Goal: Ask a question

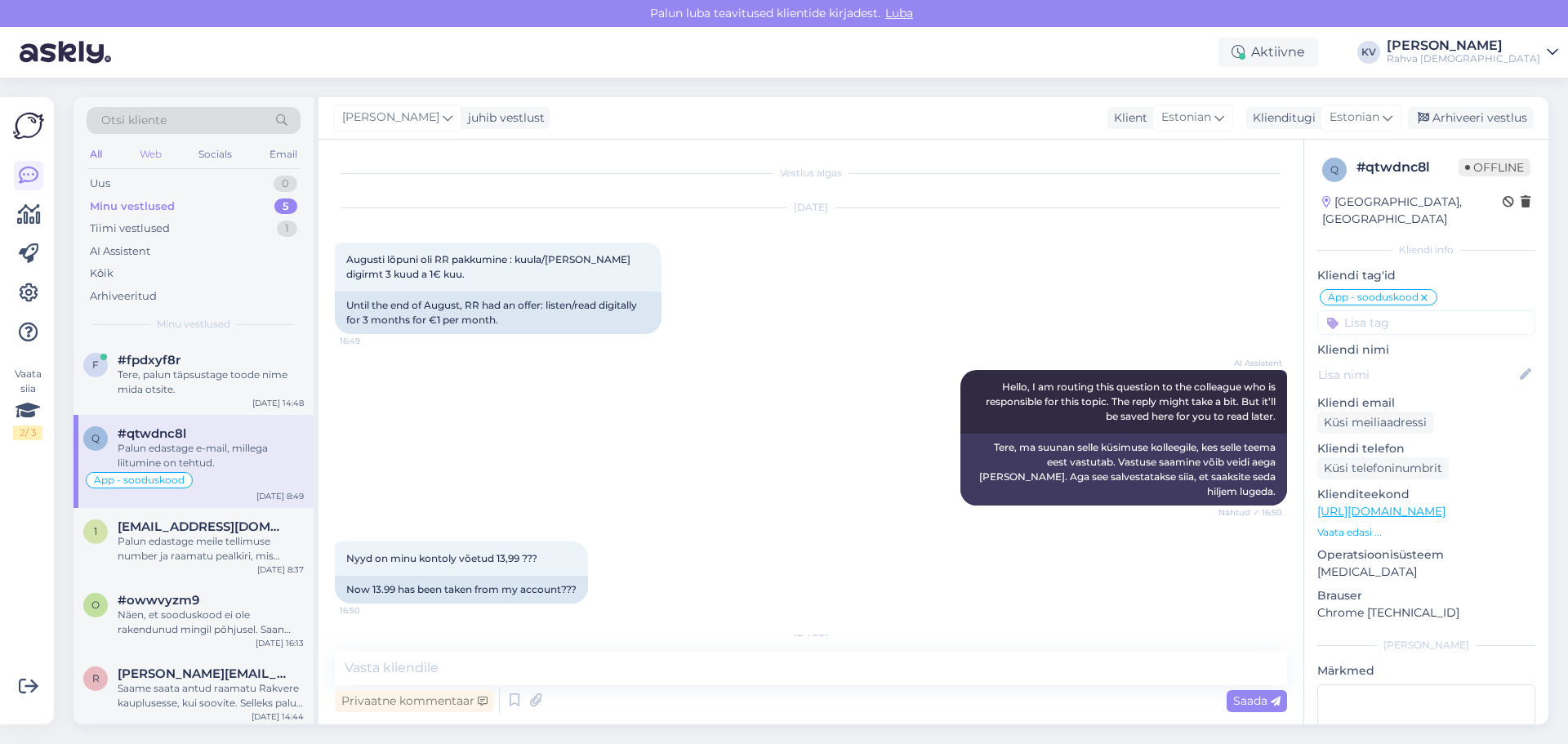
scroll to position [10, 0]
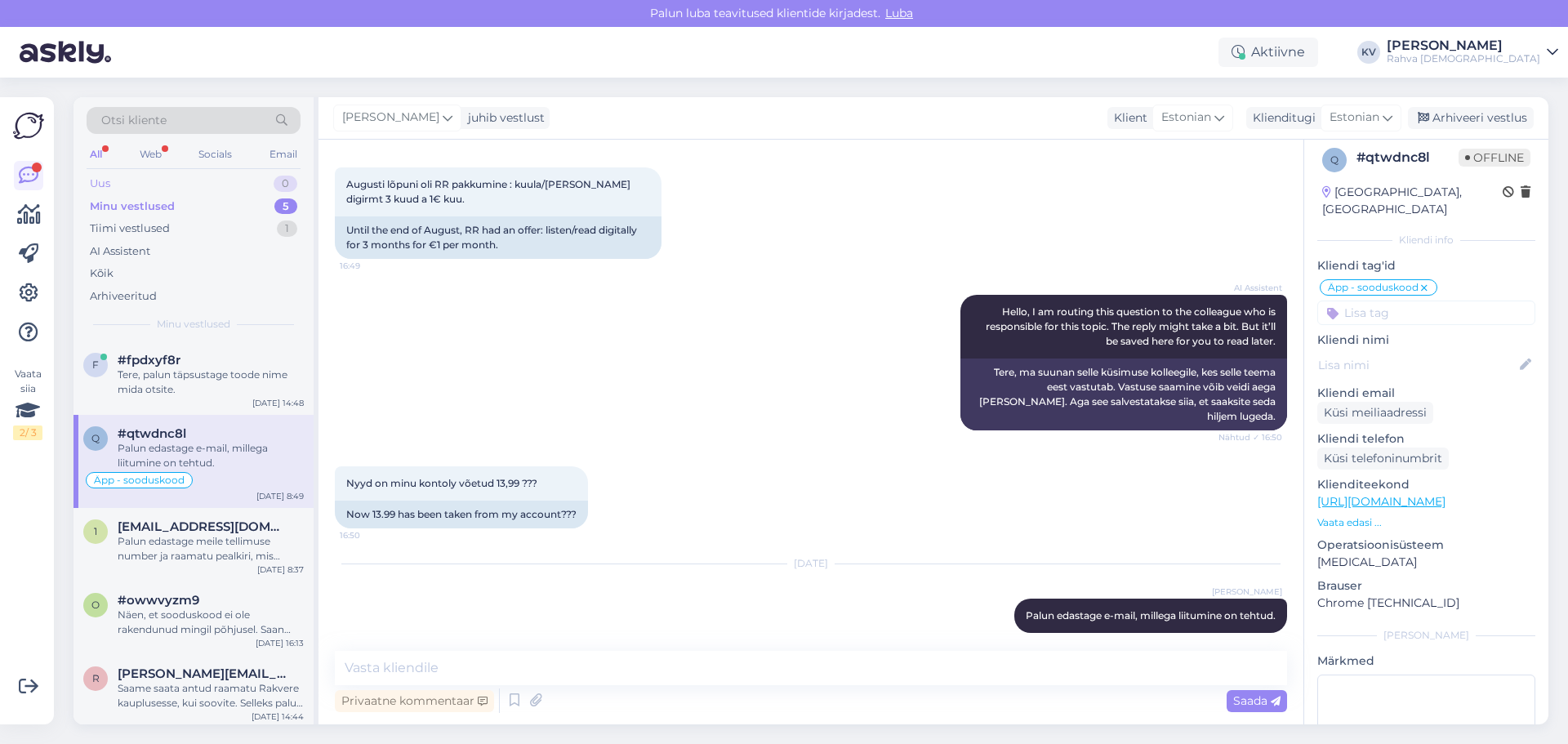
click at [130, 179] on div "Uus 0" at bounding box center [193, 183] width 214 height 23
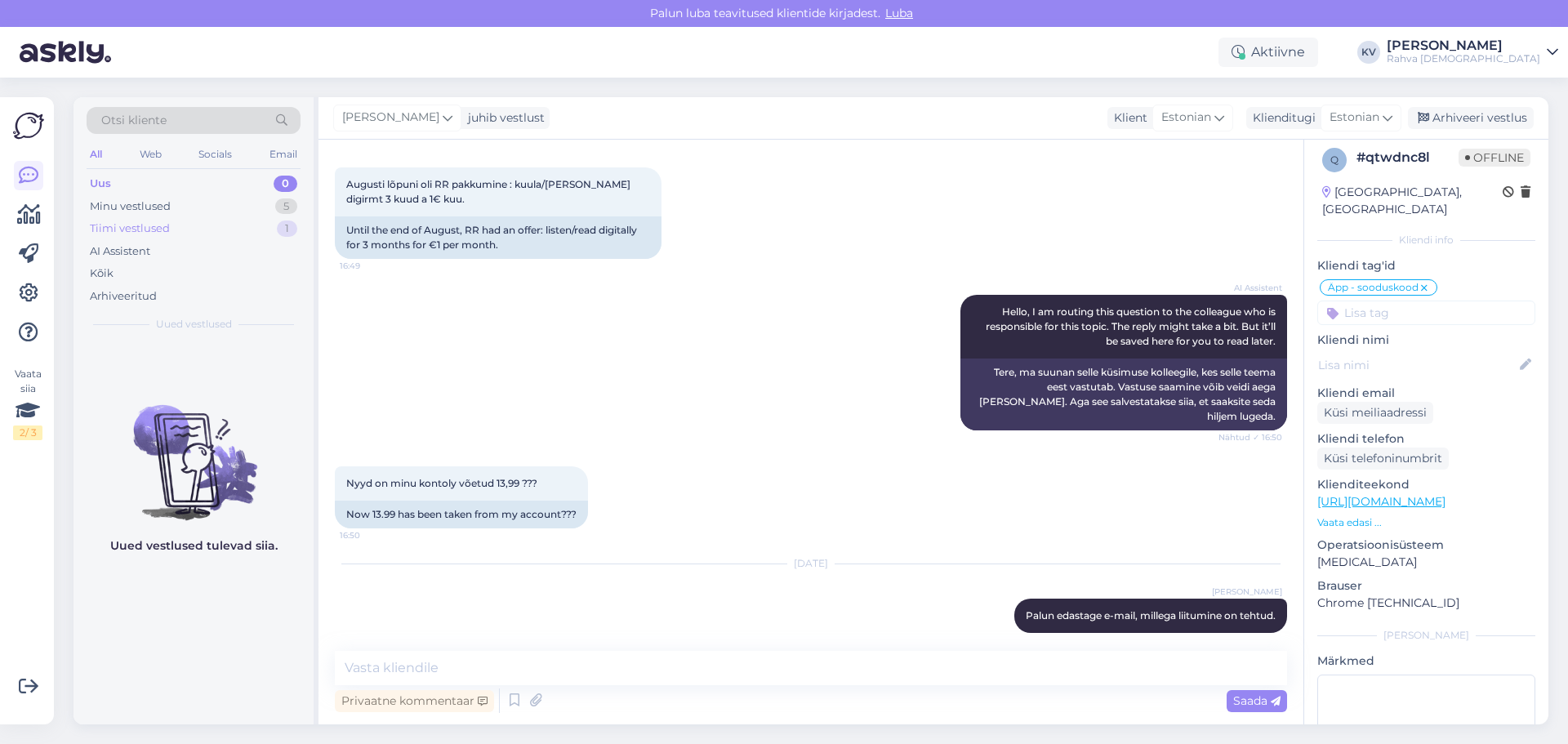
drag, startPoint x: 252, startPoint y: 210, endPoint x: 251, endPoint y: 220, distance: 10.0
click at [251, 209] on div "Minu vestlused 5" at bounding box center [193, 206] width 214 height 23
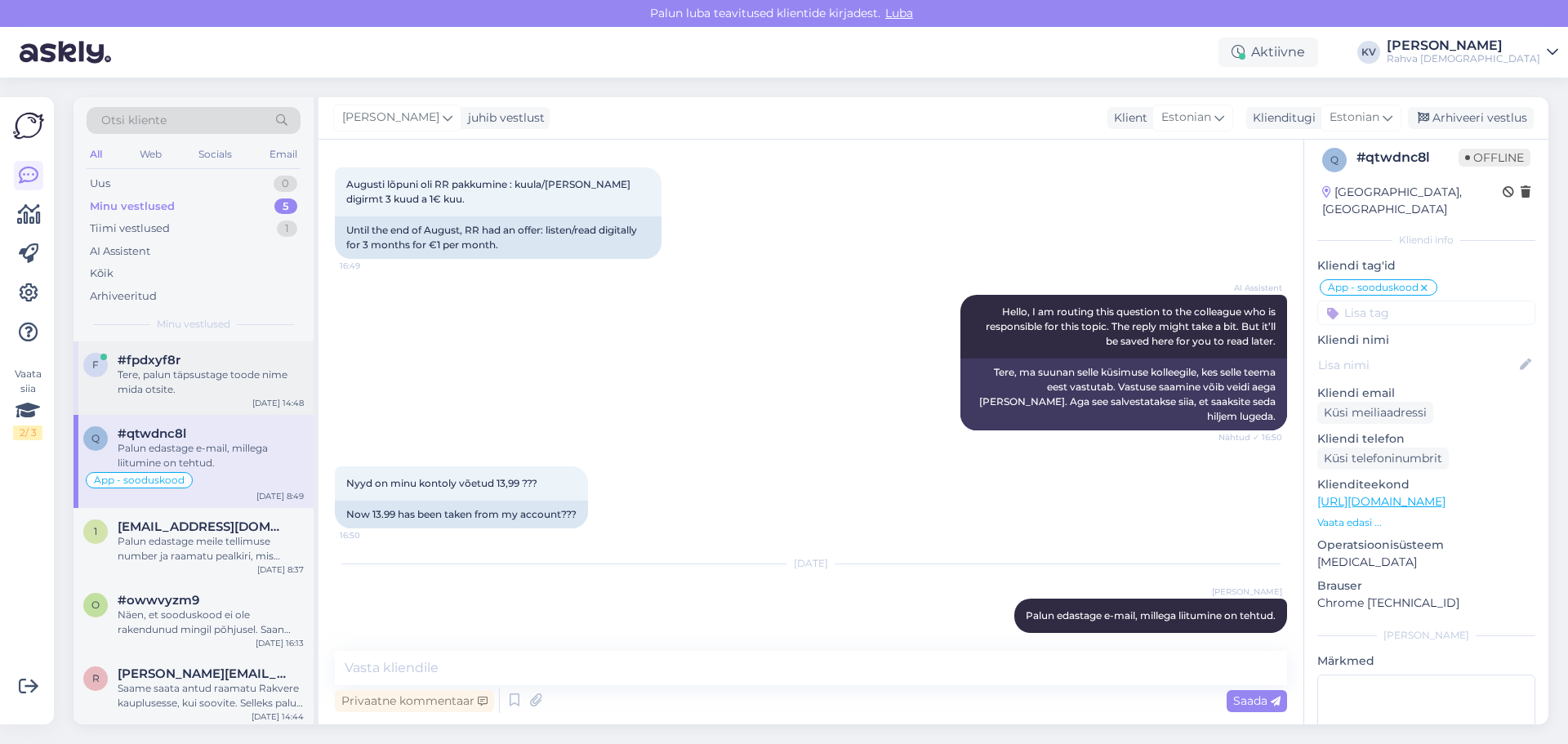
click at [180, 380] on div "Tere, palun täpsustage toode nime mida otsite." at bounding box center [211, 382] width 186 height 30
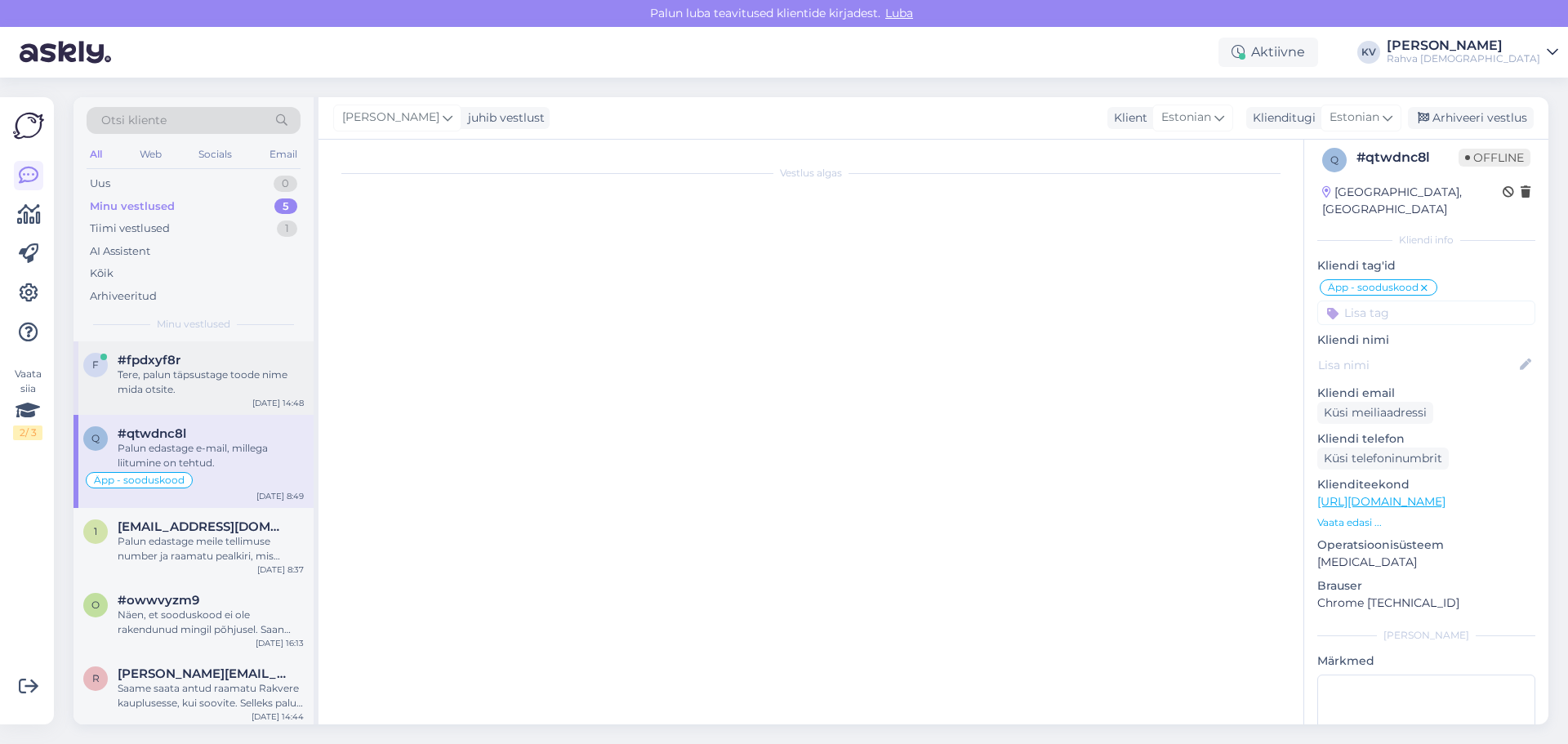
scroll to position [0, 0]
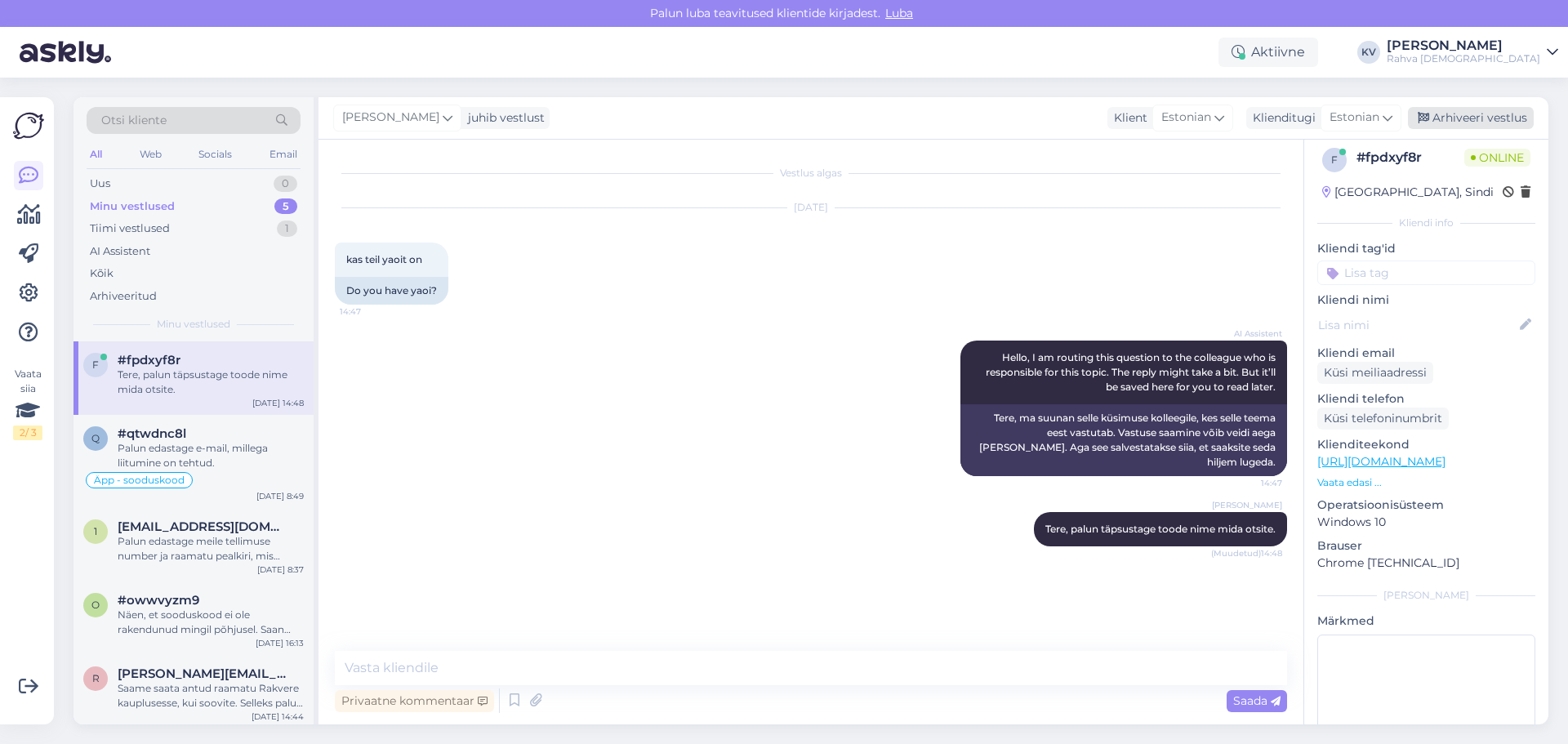
click at [1474, 123] on div "Arhiveeri vestlus" at bounding box center [1471, 118] width 125 height 22
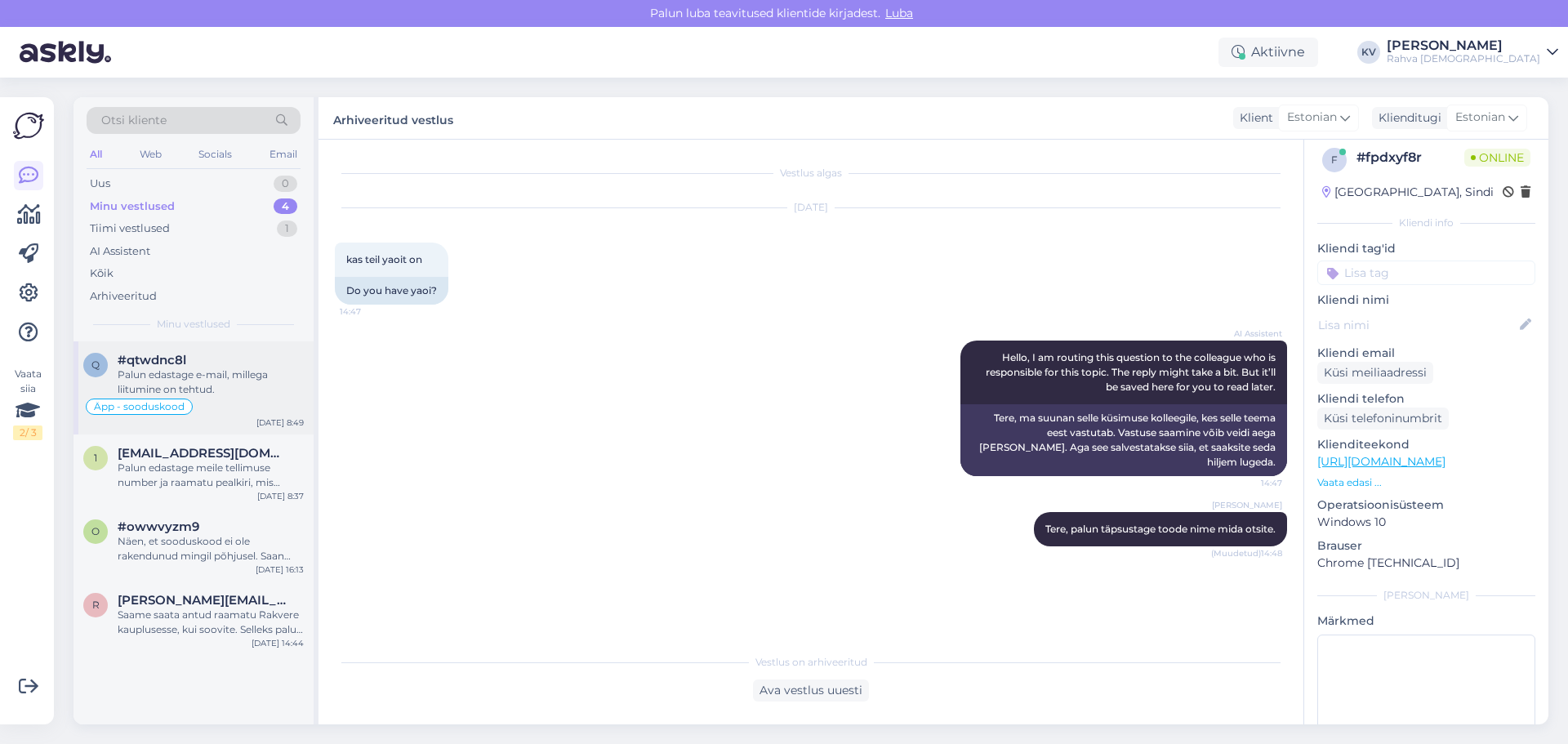
click at [208, 375] on div "Palun edastage e-mail, millega liitumine on tehtud." at bounding box center [211, 382] width 186 height 30
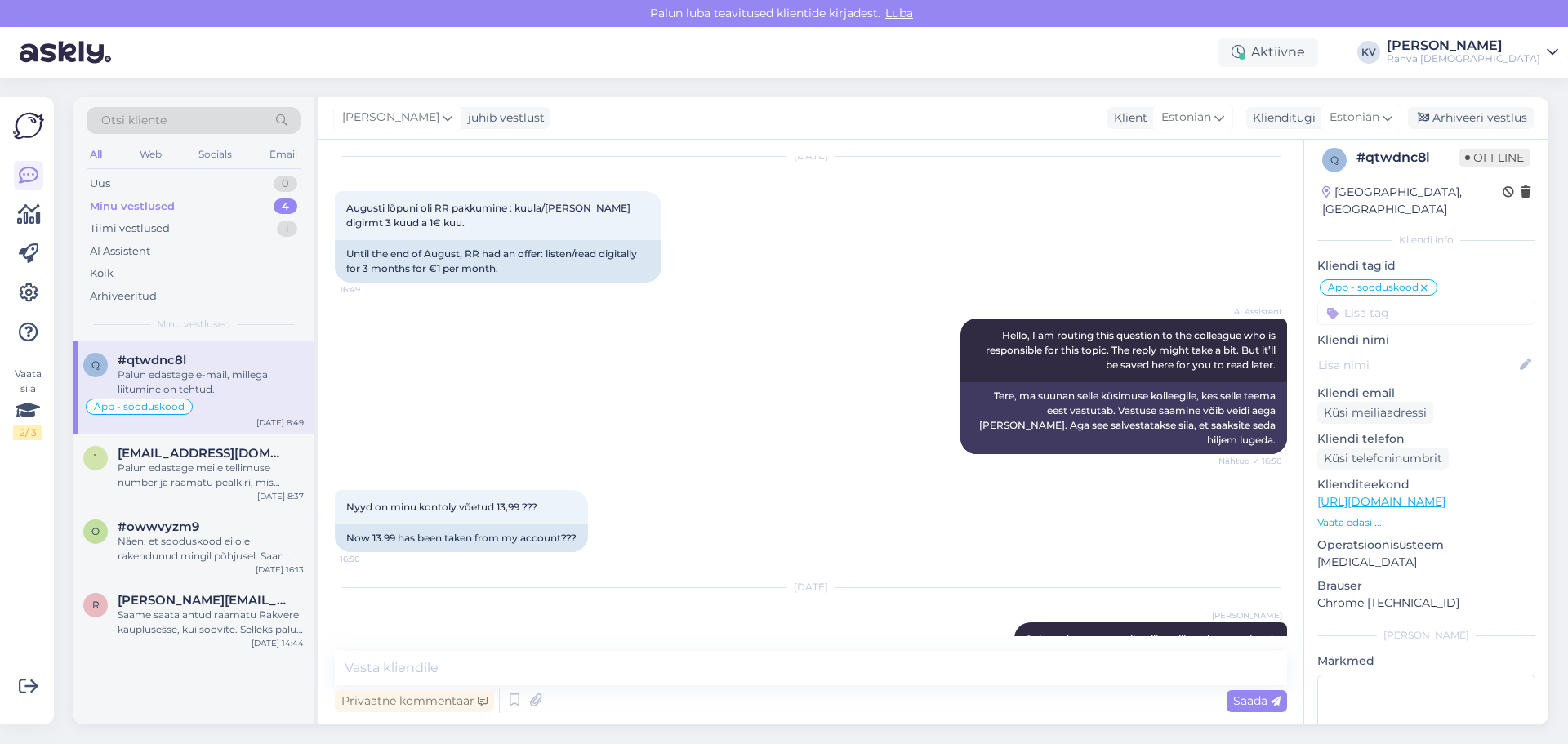
scroll to position [75, 0]
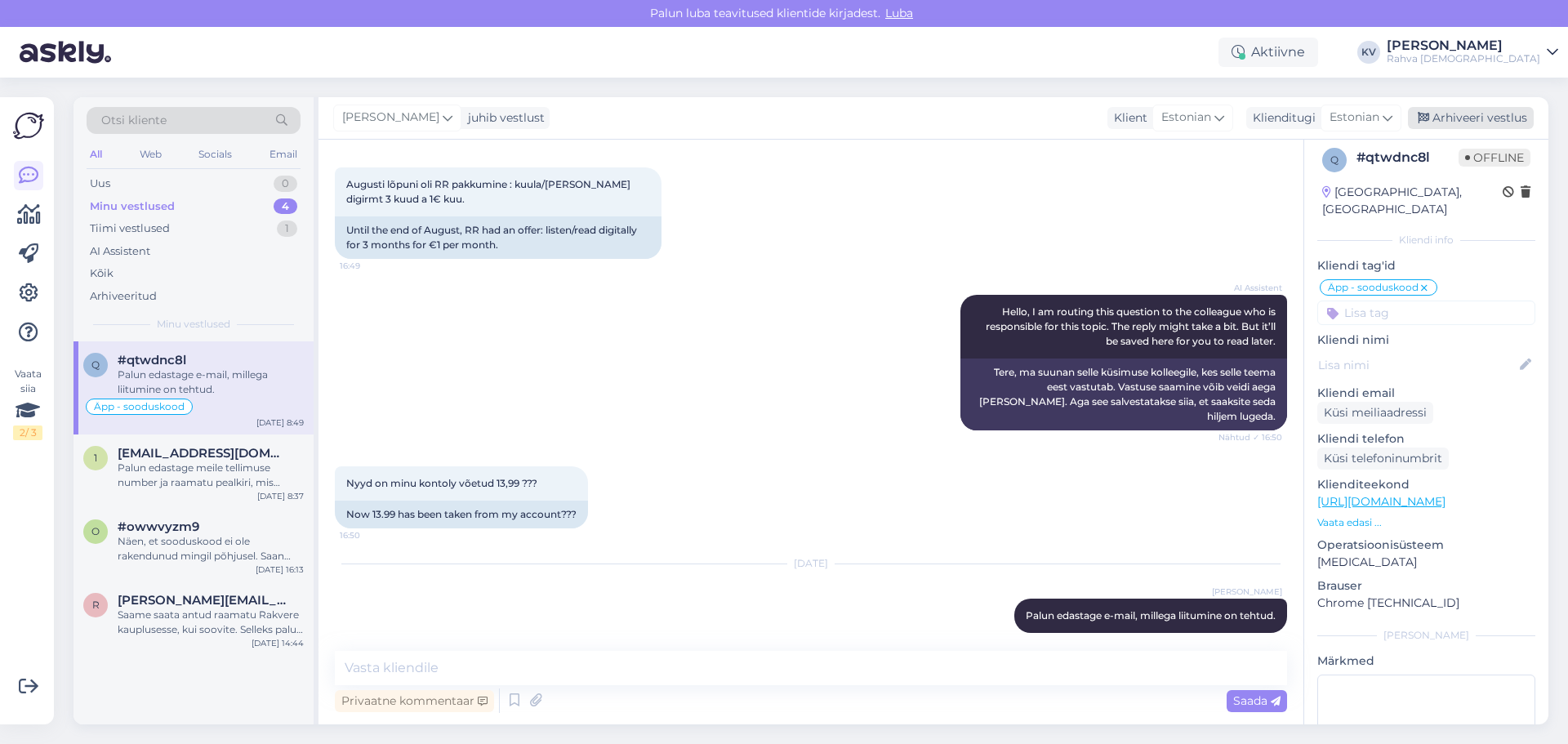
click at [1463, 116] on div "Arhiveeri vestlus" at bounding box center [1471, 118] width 125 height 22
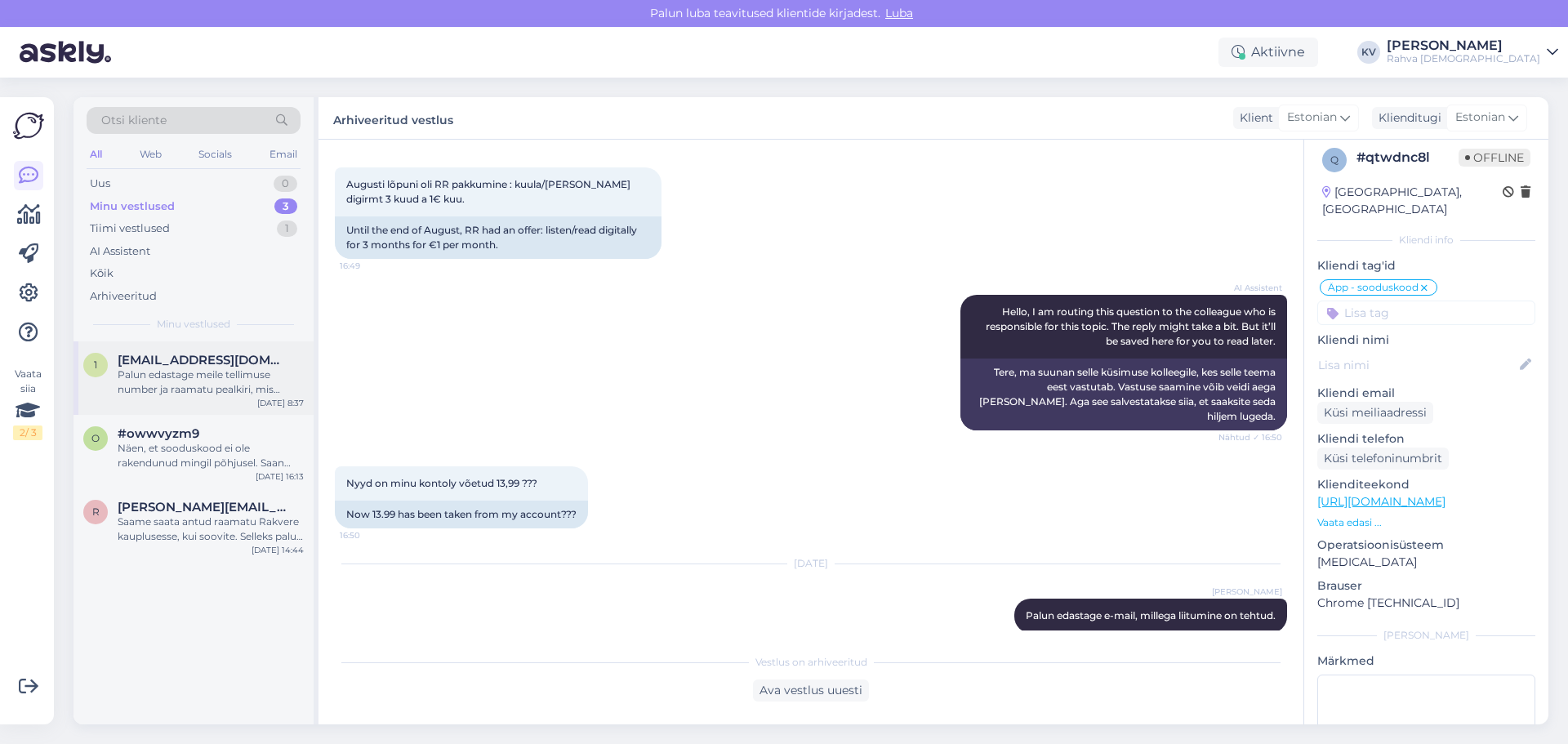
click at [150, 387] on div "Palun edastage meile tellimuse number ja raamatu pealkiri, mis saabus defektsen…" at bounding box center [211, 382] width 186 height 30
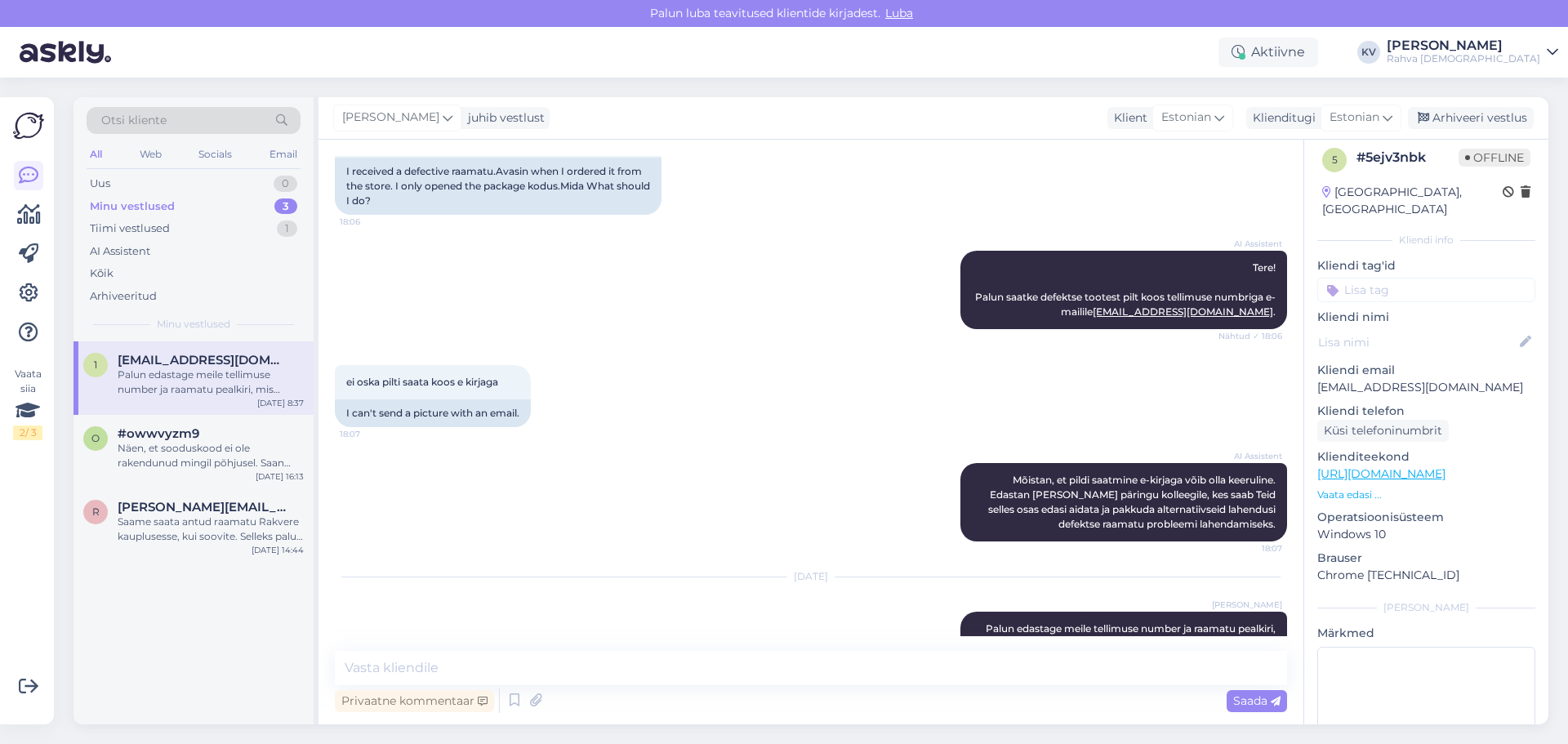
scroll to position [176, 0]
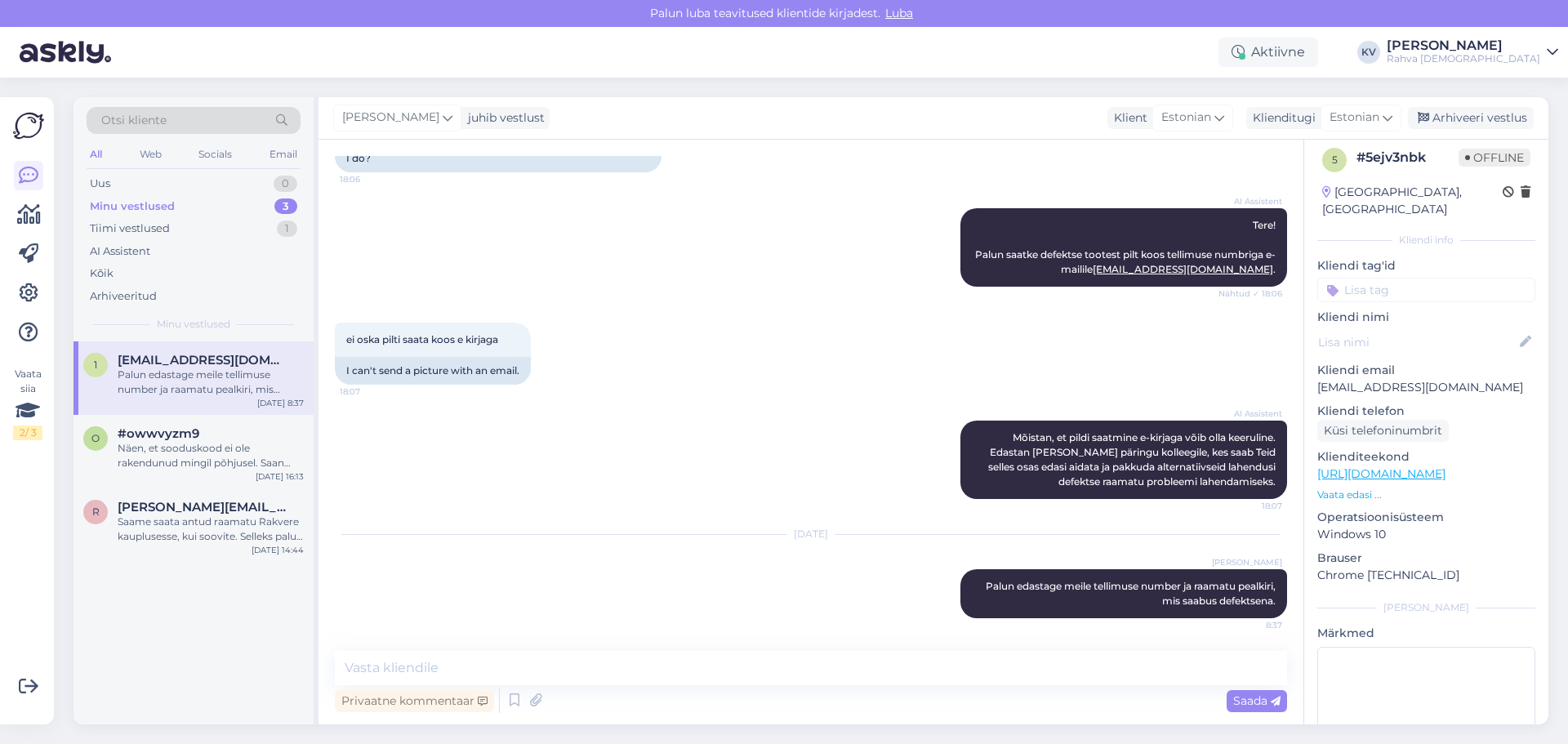
click at [1369, 278] on input at bounding box center [1426, 290] width 218 height 25
type input "Veeb - tellimusel defektne toode"
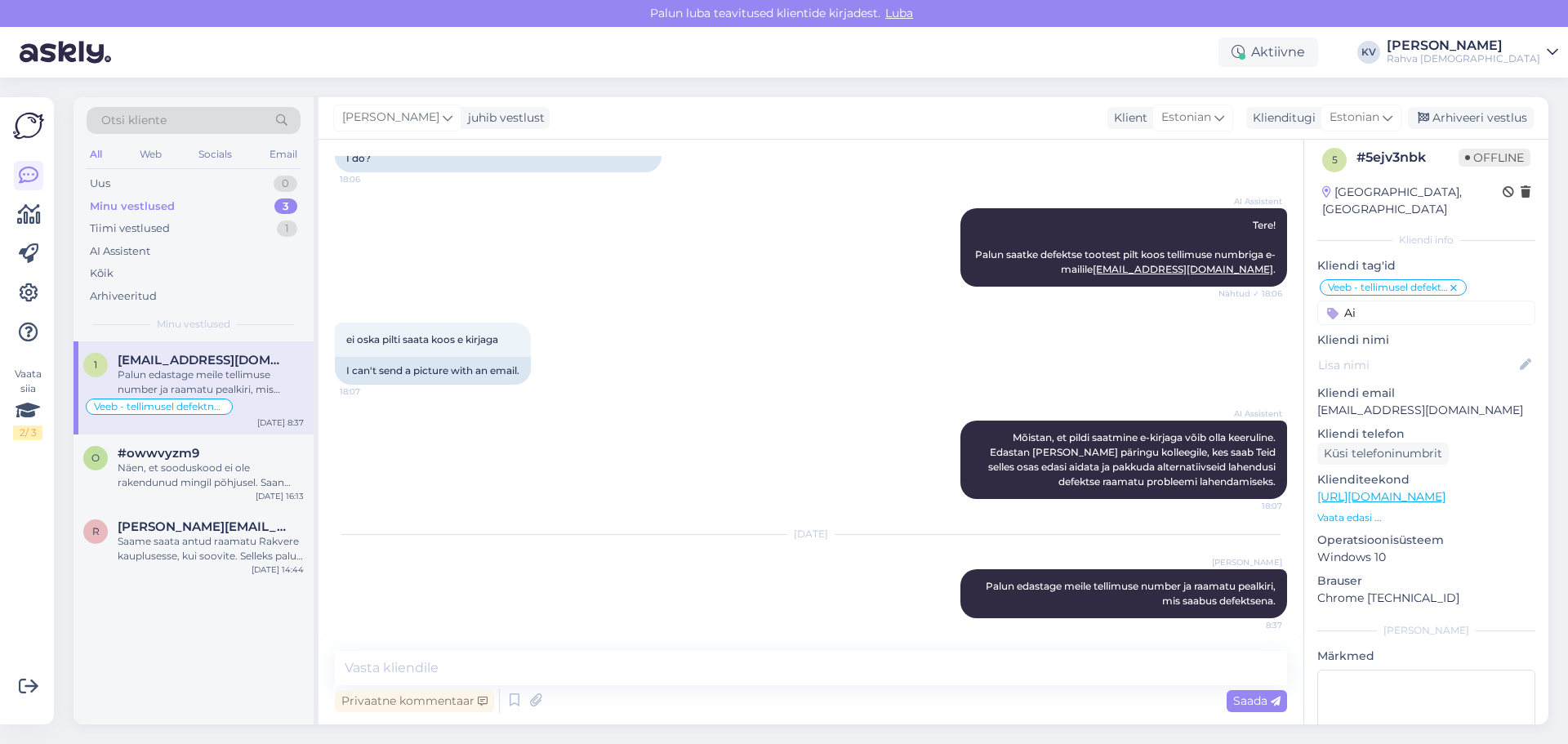
click at [1377, 301] on input "Ai" at bounding box center [1426, 313] width 218 height 25
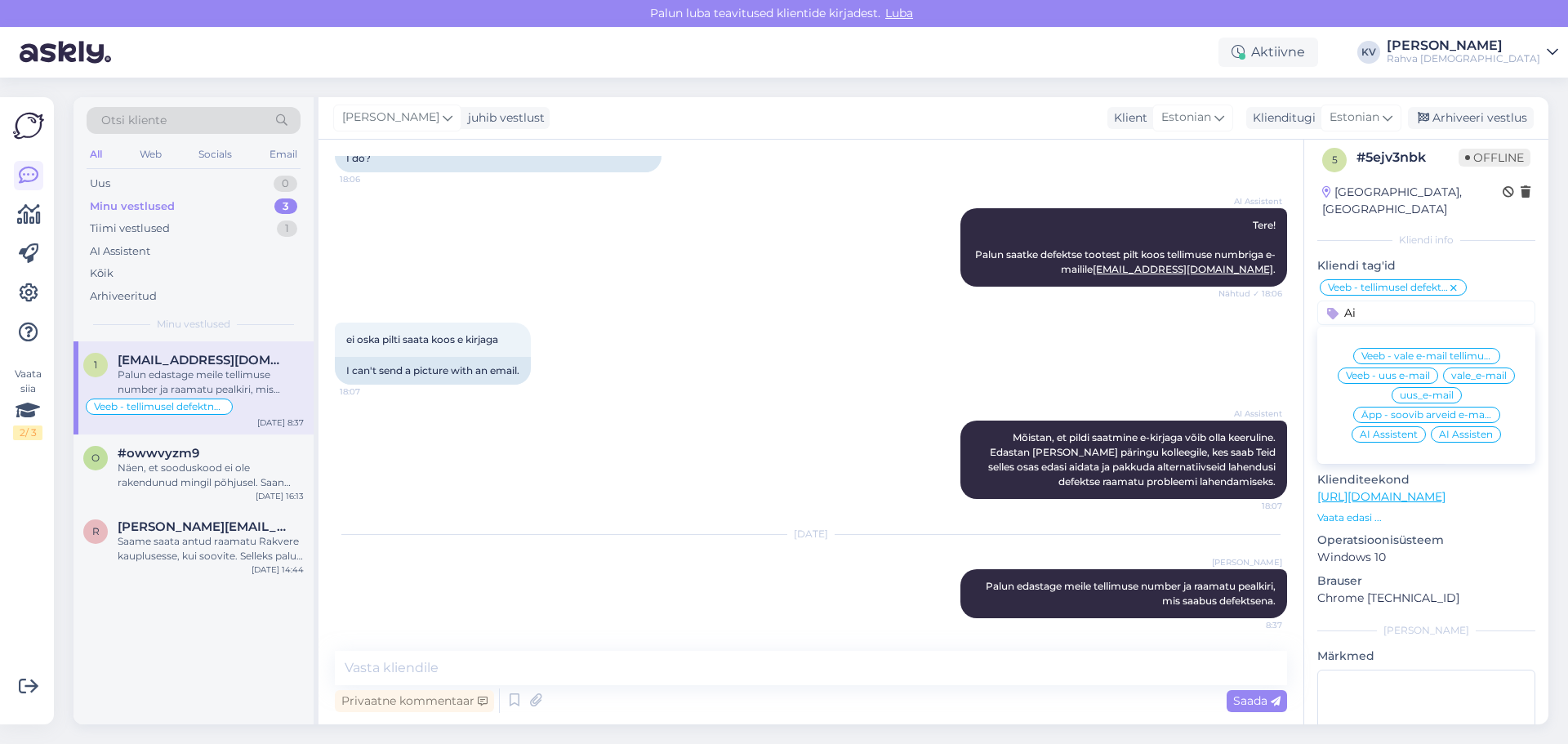
type input "Ai"
click at [1362, 430] on span "AI Assistent" at bounding box center [1388, 435] width 58 height 10
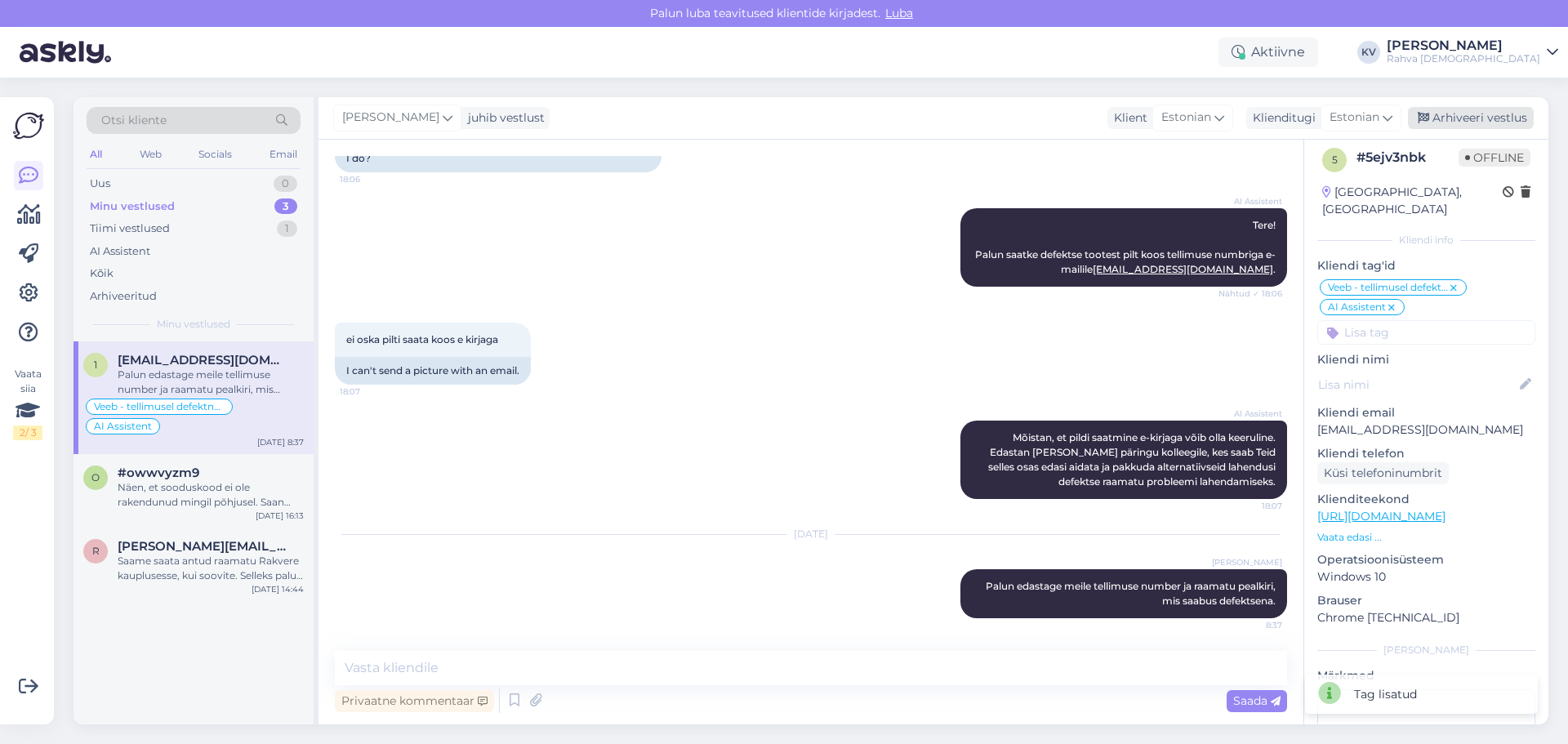
click at [1444, 117] on div "Arhiveeri vestlus" at bounding box center [1471, 118] width 125 height 22
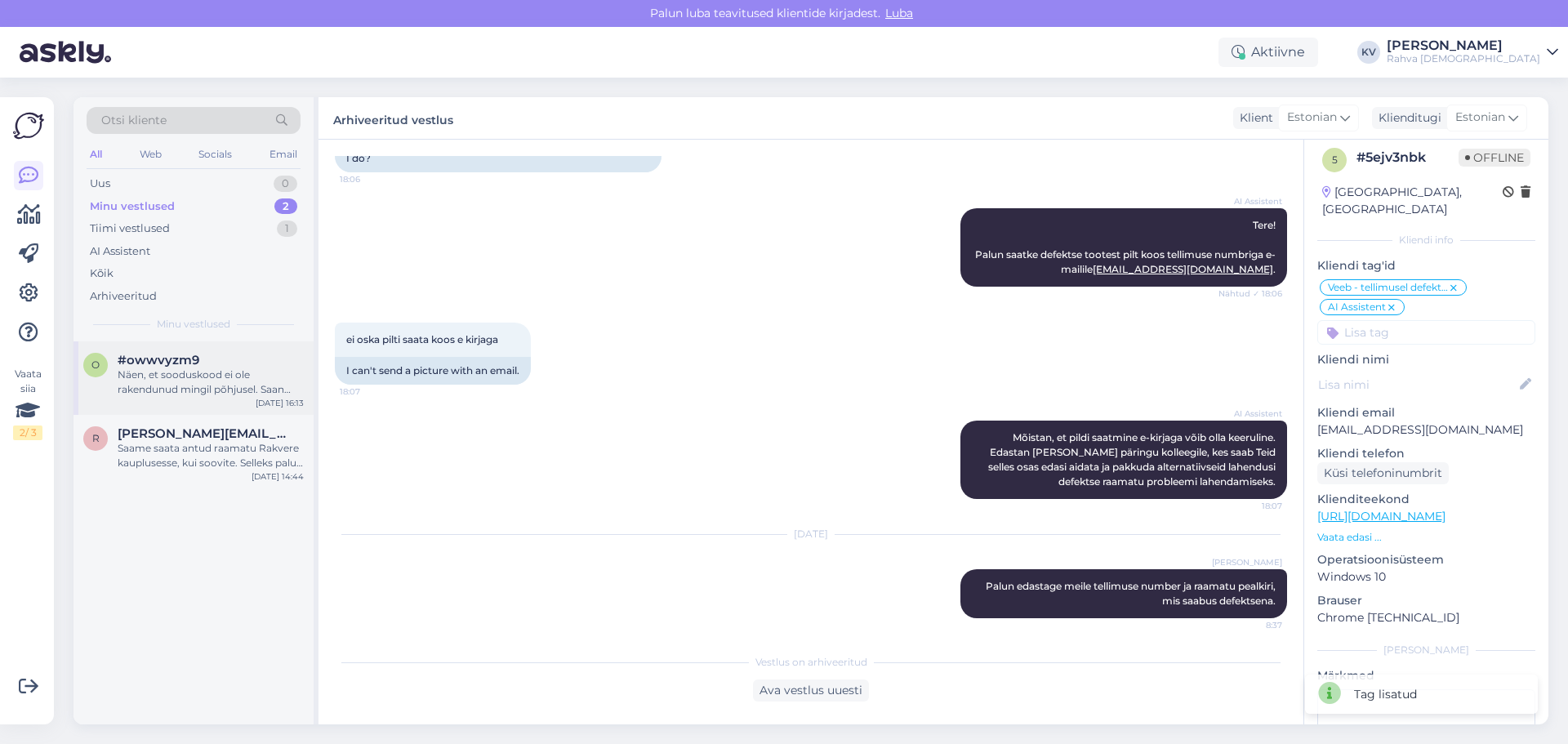
click at [81, 400] on div "o #owwvyzm9 Näen, et sooduskood ei ole rakendunud mingil põhjusel. Saan pakkuda…" at bounding box center [193, 378] width 240 height 74
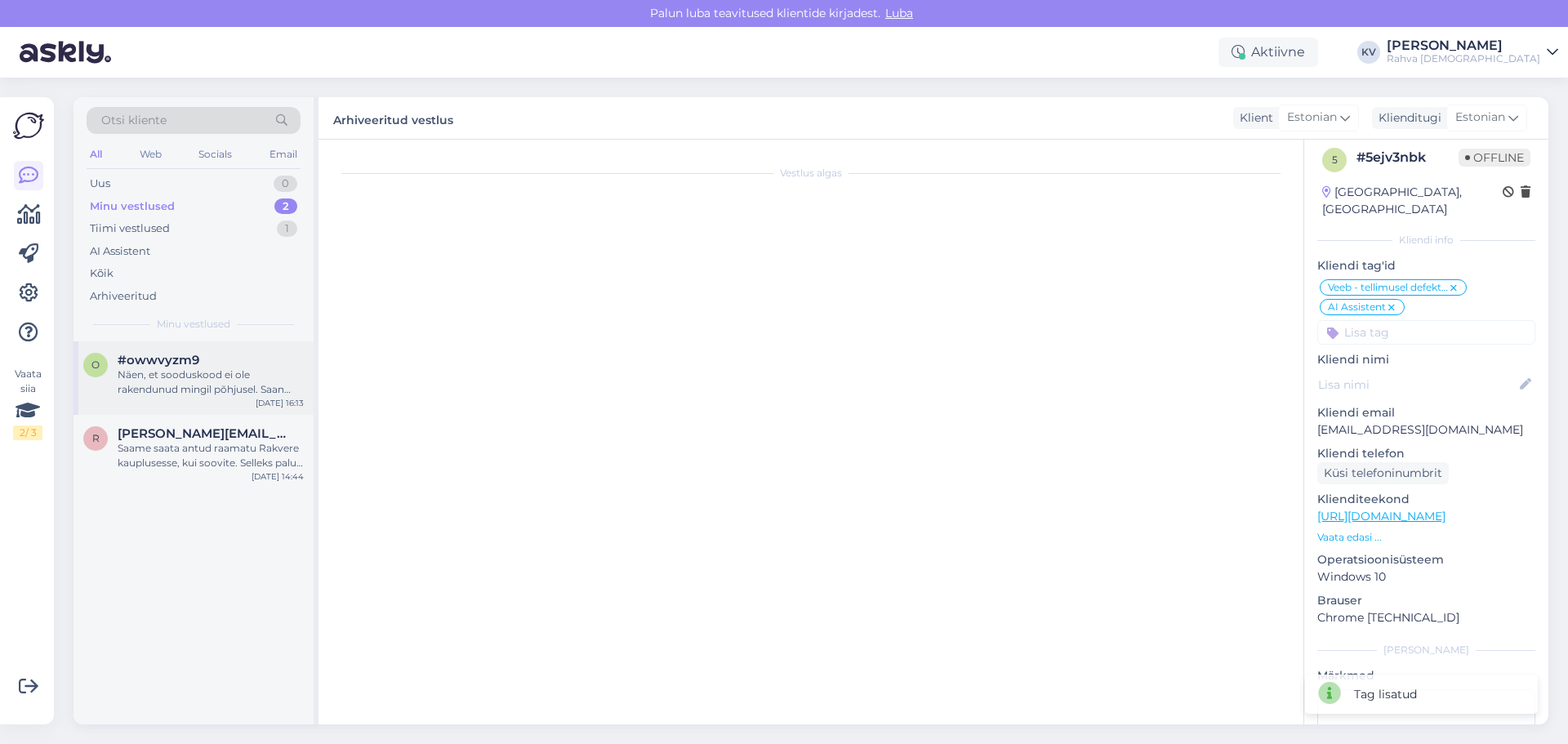
scroll to position [190, 0]
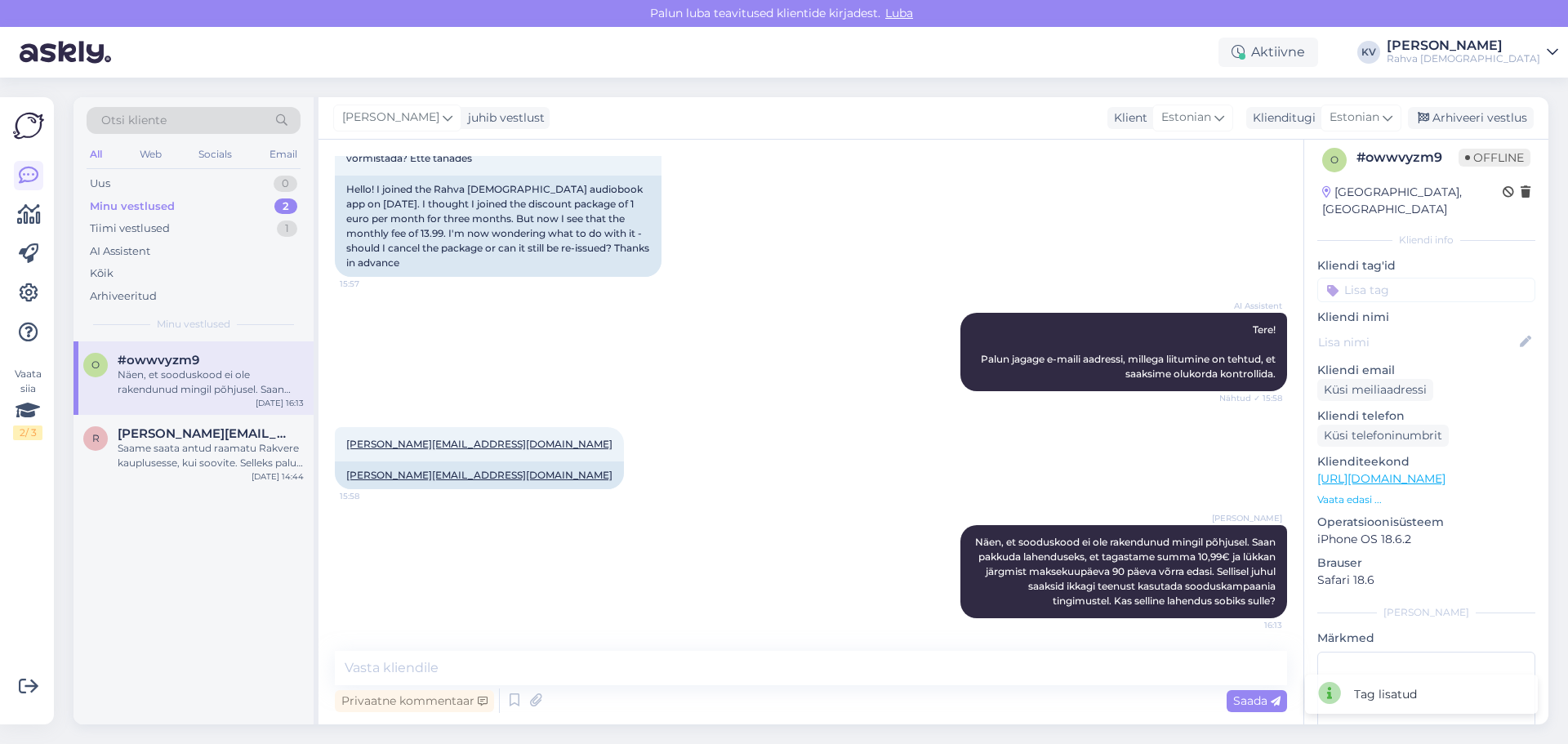
click at [163, 382] on div "Näen, et sooduskood ei ole rakendunud mingil põhjusel. Saan pakkuda lahenduseks…" at bounding box center [211, 382] width 186 height 30
click at [1390, 278] on input at bounding box center [1426, 290] width 218 height 25
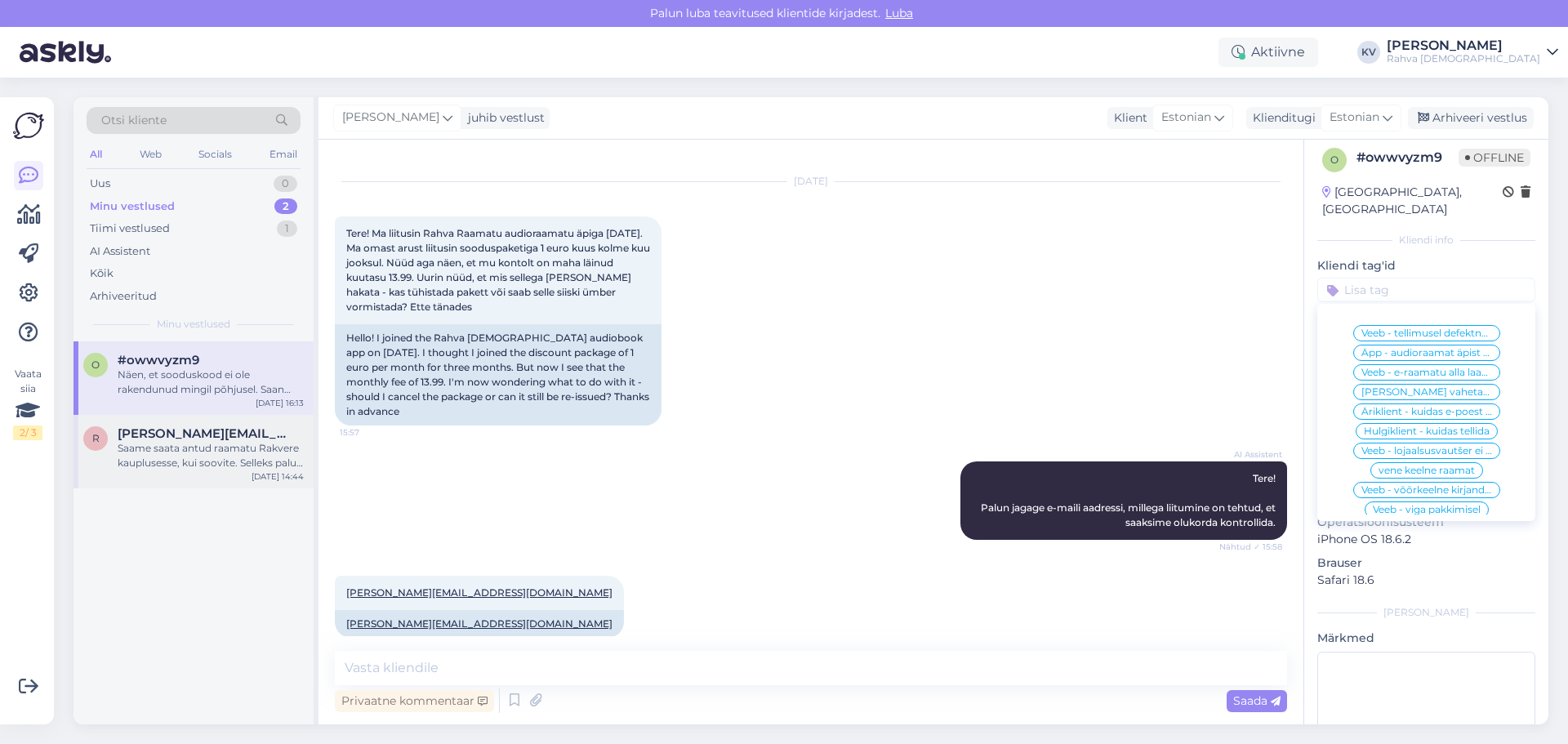
click at [185, 425] on div "[PERSON_NAME] [PERSON_NAME][EMAIL_ADDRESS][DOMAIN_NAME] Saame saata antud raama…" at bounding box center [193, 452] width 240 height 74
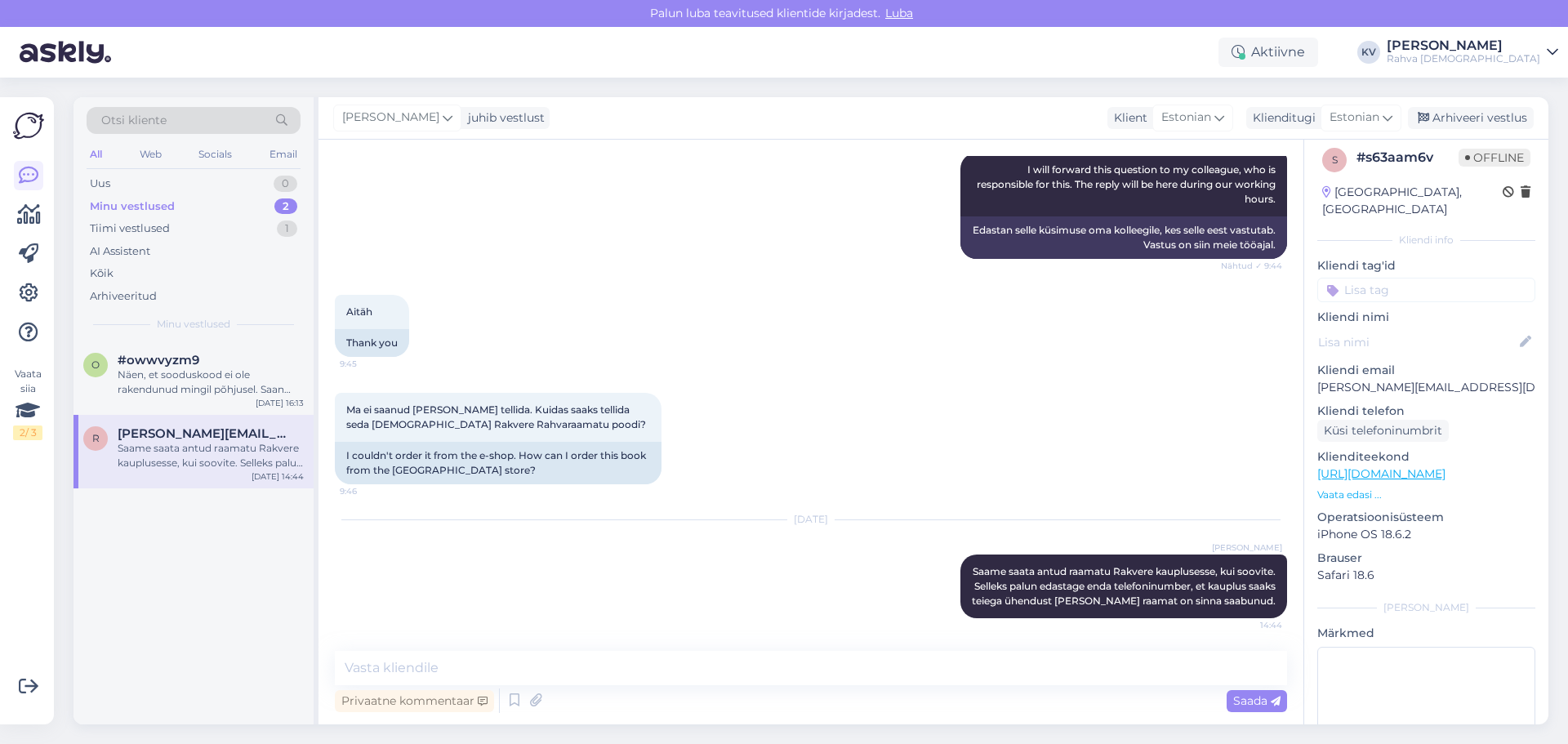
click at [1379, 279] on input at bounding box center [1426, 290] width 218 height 25
type input "Veeb - toote saadavus"
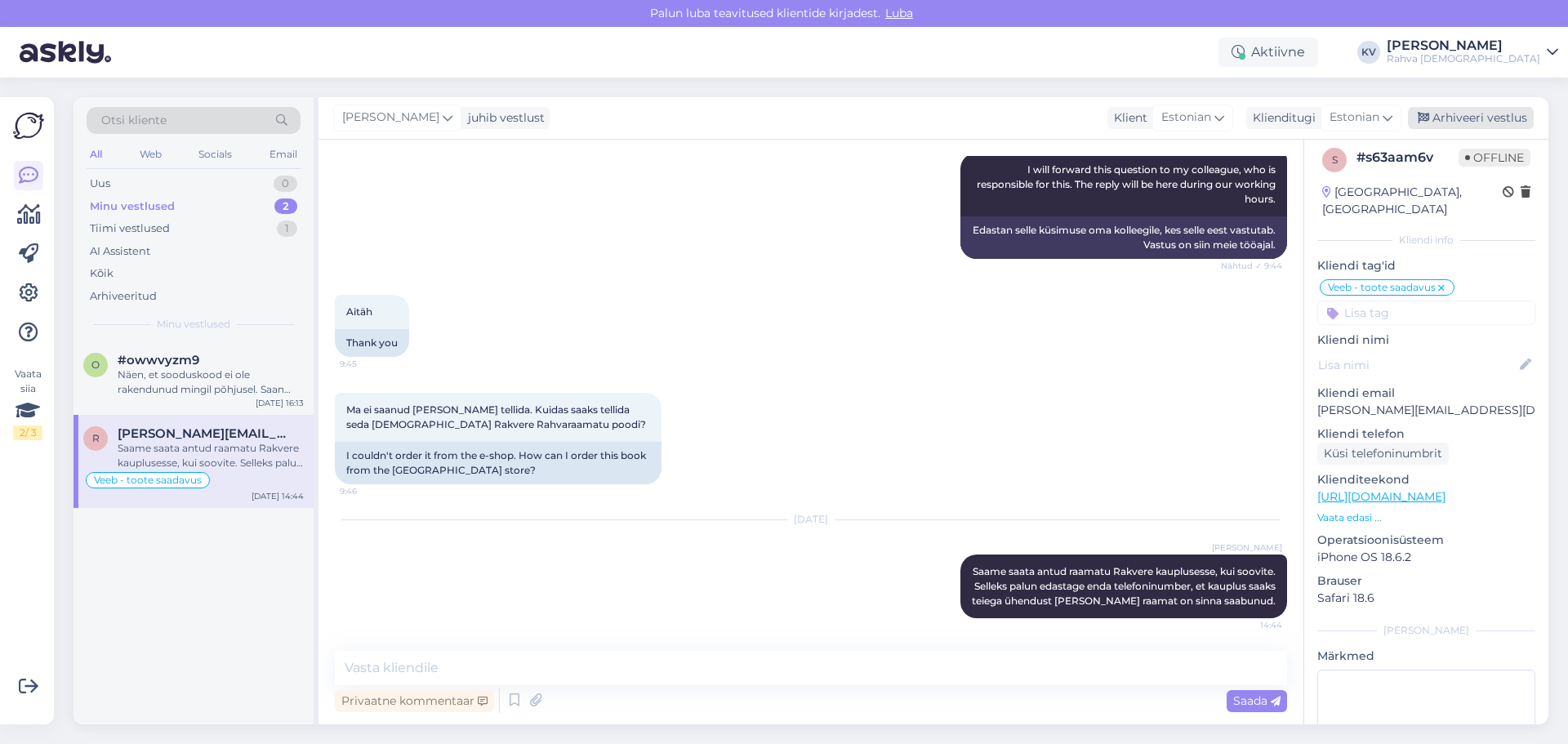
click at [1502, 115] on div "Arhiveeri vestlus" at bounding box center [1471, 118] width 125 height 22
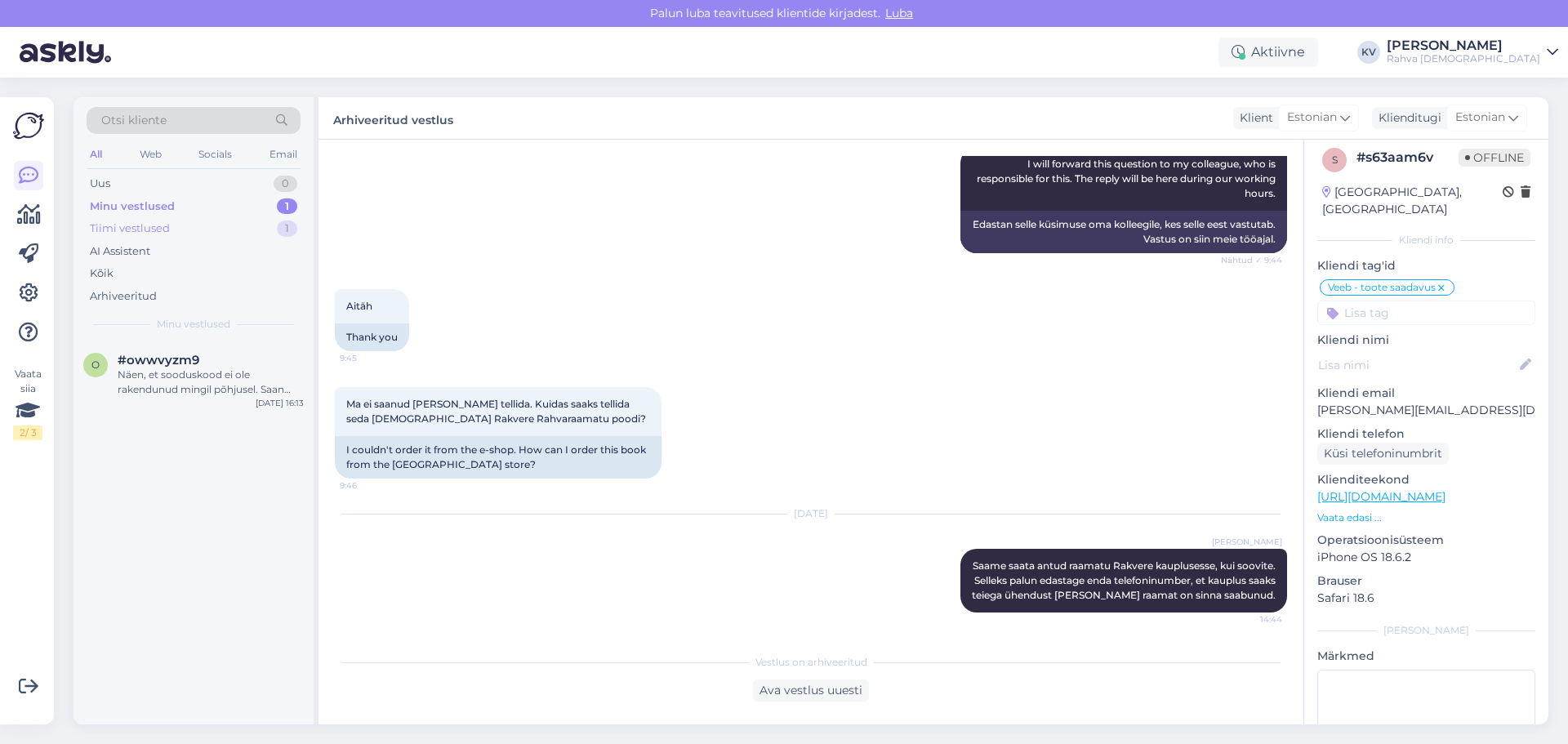
click at [213, 219] on div "Tiimi vestlused 1" at bounding box center [193, 228] width 214 height 23
click at [155, 253] on div "AI Assistent" at bounding box center [193, 251] width 214 height 23
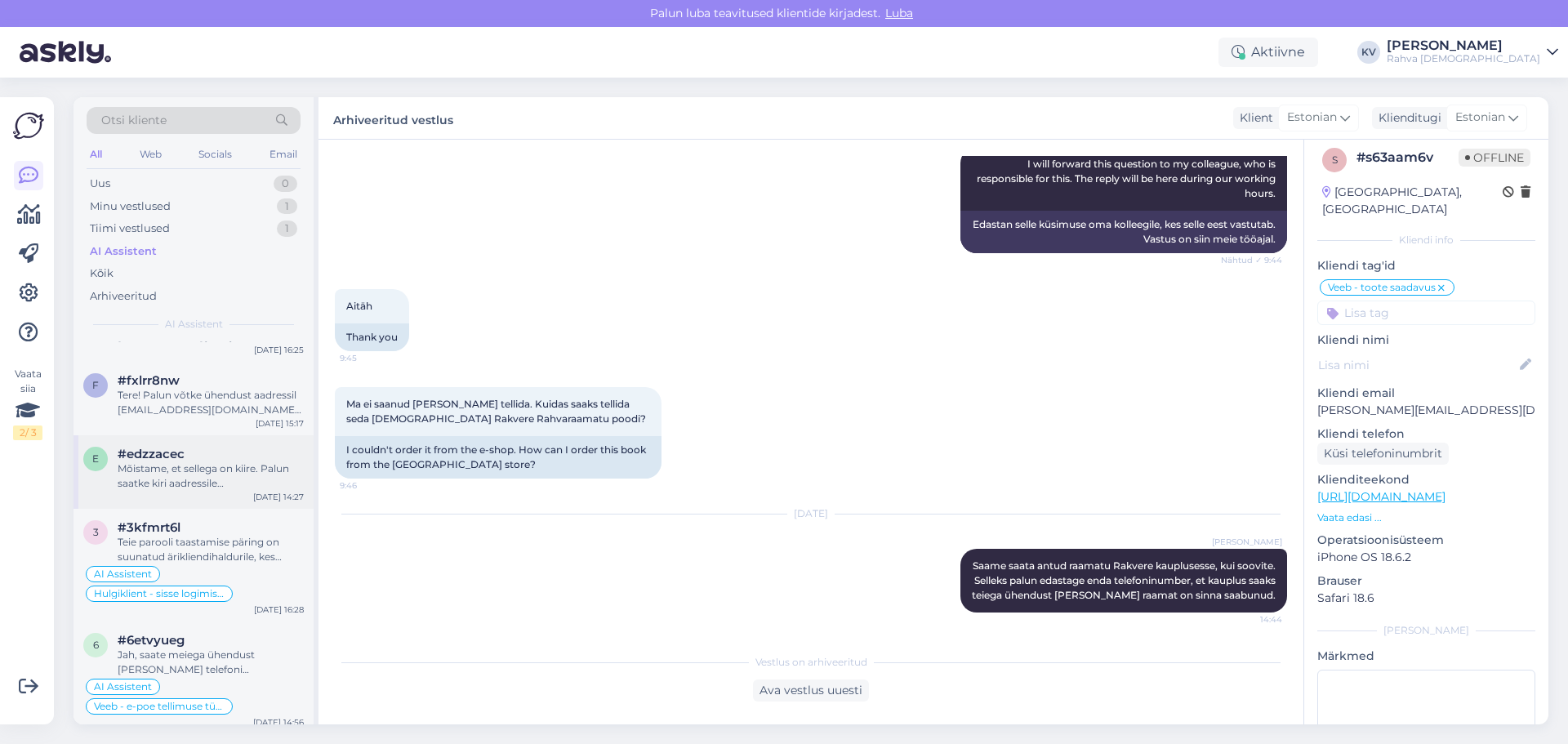
scroll to position [81, 0]
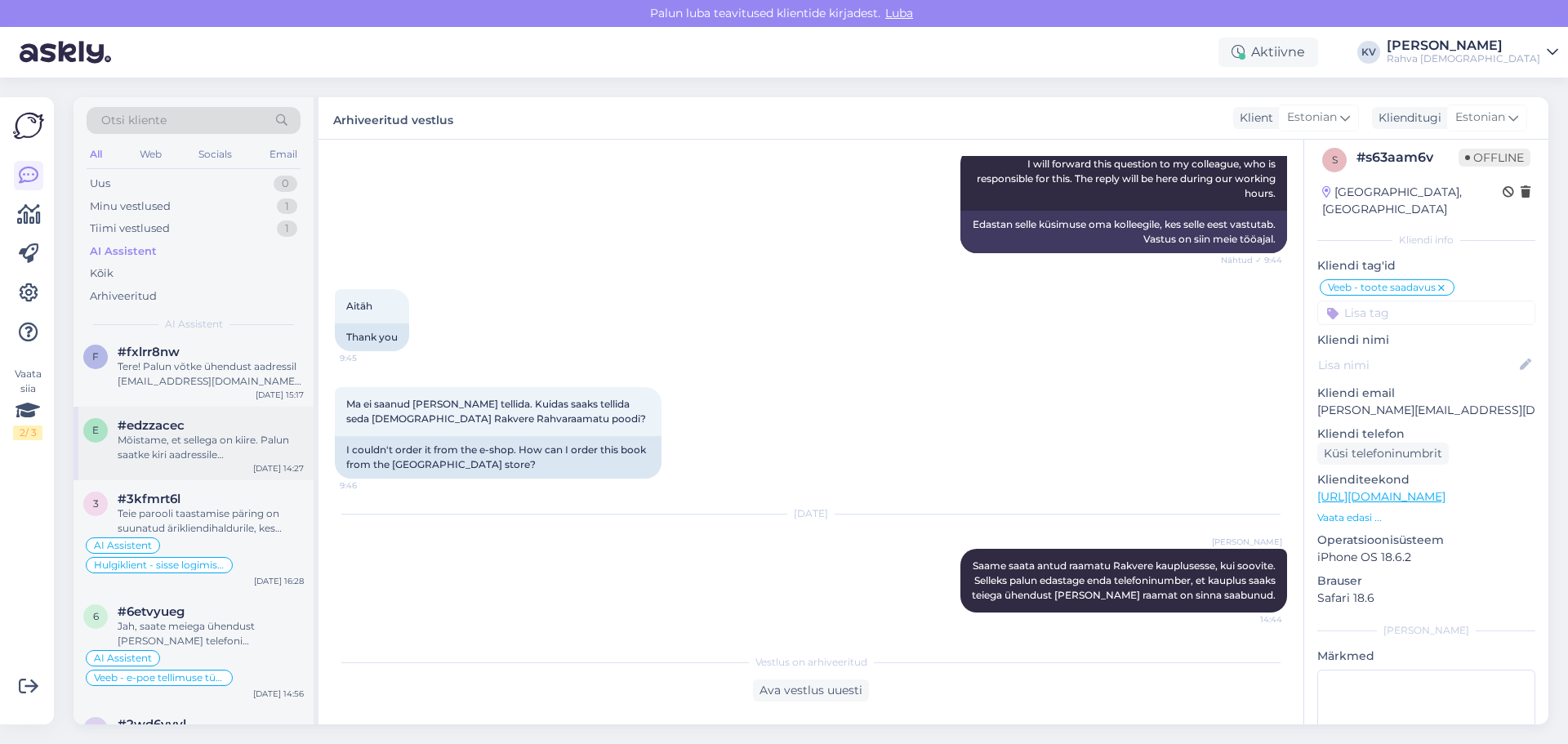
click at [175, 457] on div "Mõistame, et sellega on kiire. Palun saatke kiri aadressile [EMAIL_ADDRESS][DOM…" at bounding box center [211, 447] width 186 height 30
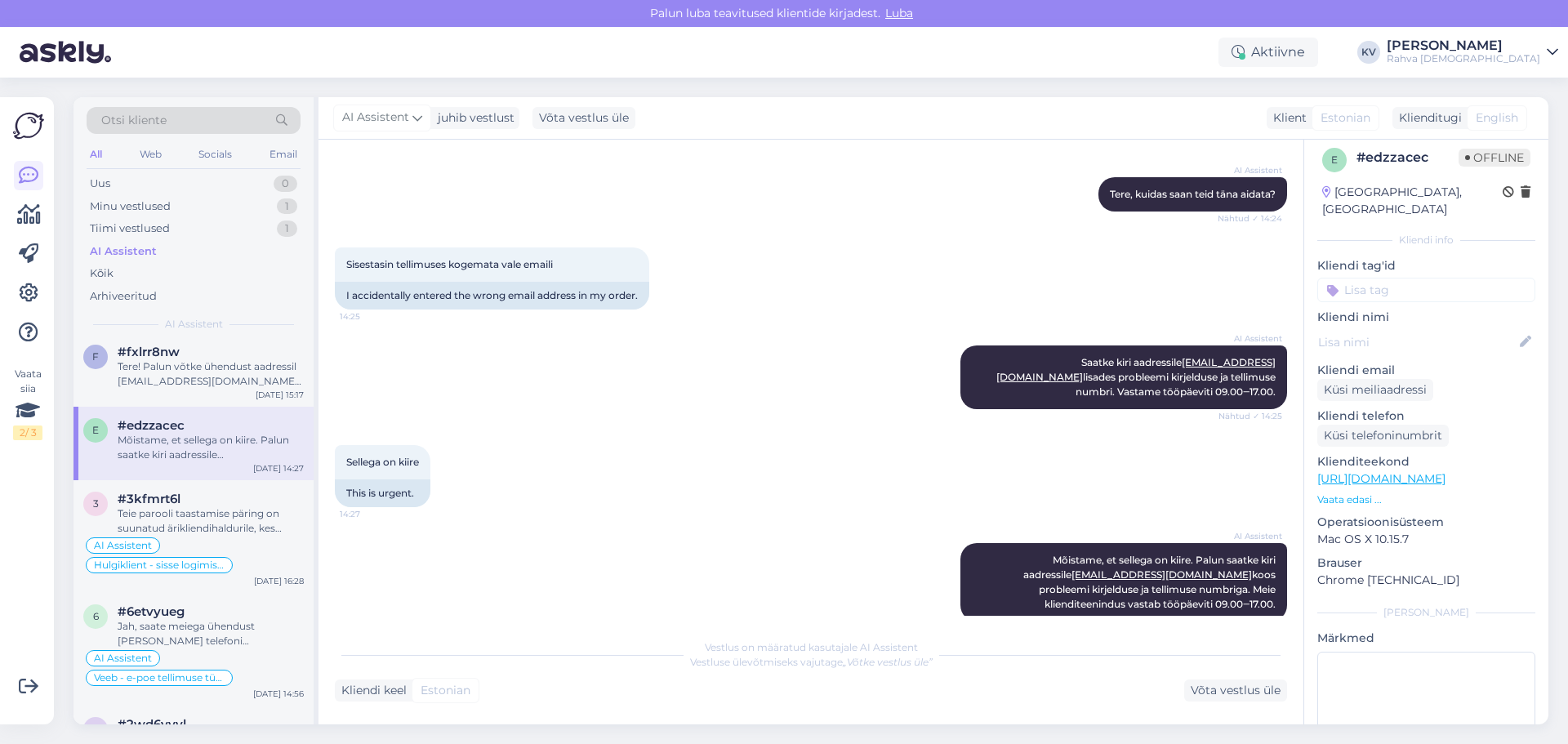
scroll to position [187, 0]
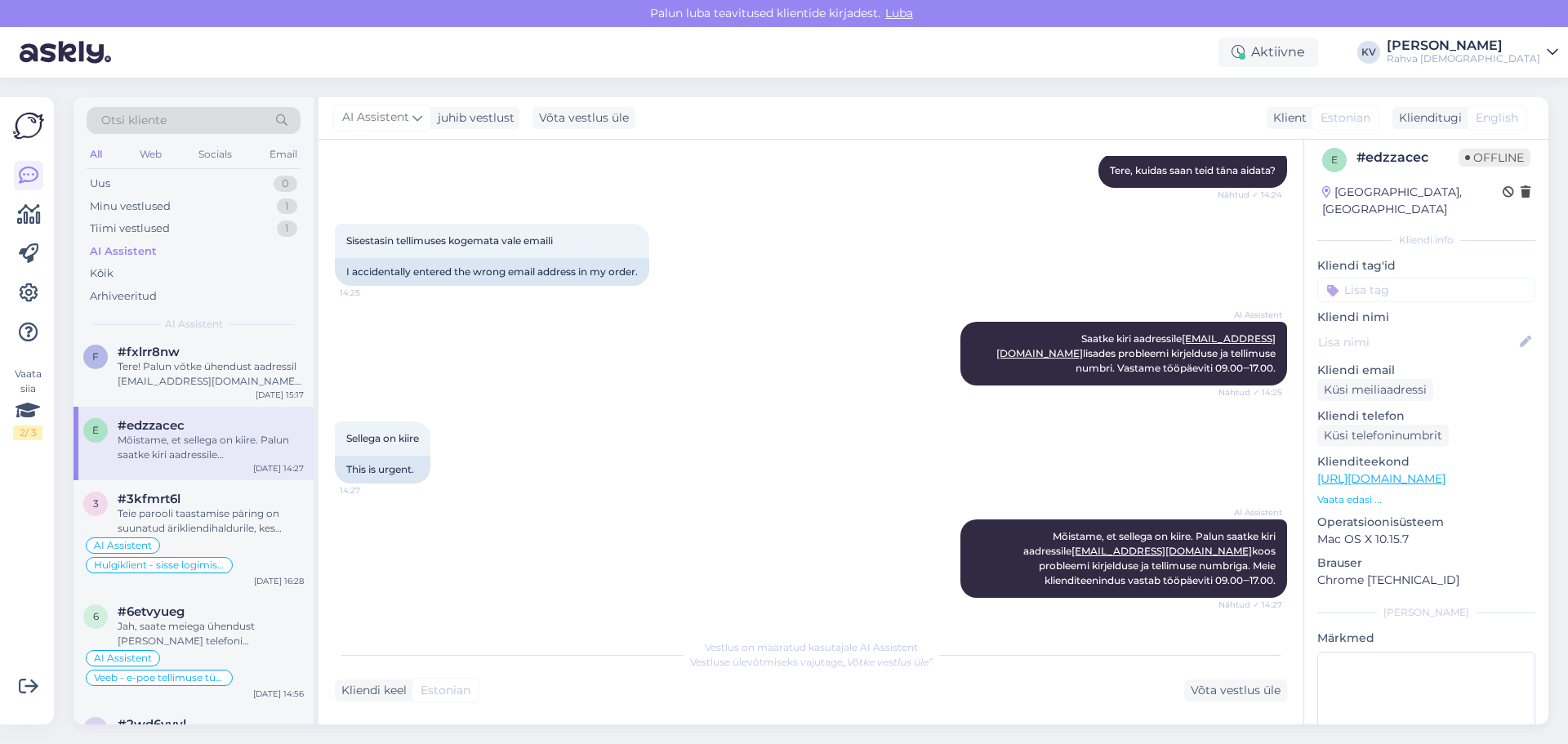
click at [1385, 278] on input at bounding box center [1426, 290] width 218 height 25
type input "Veeb - vale"
click at [1393, 329] on span "Veeb - vale e-mail tellimusel" at bounding box center [1427, 334] width 130 height 10
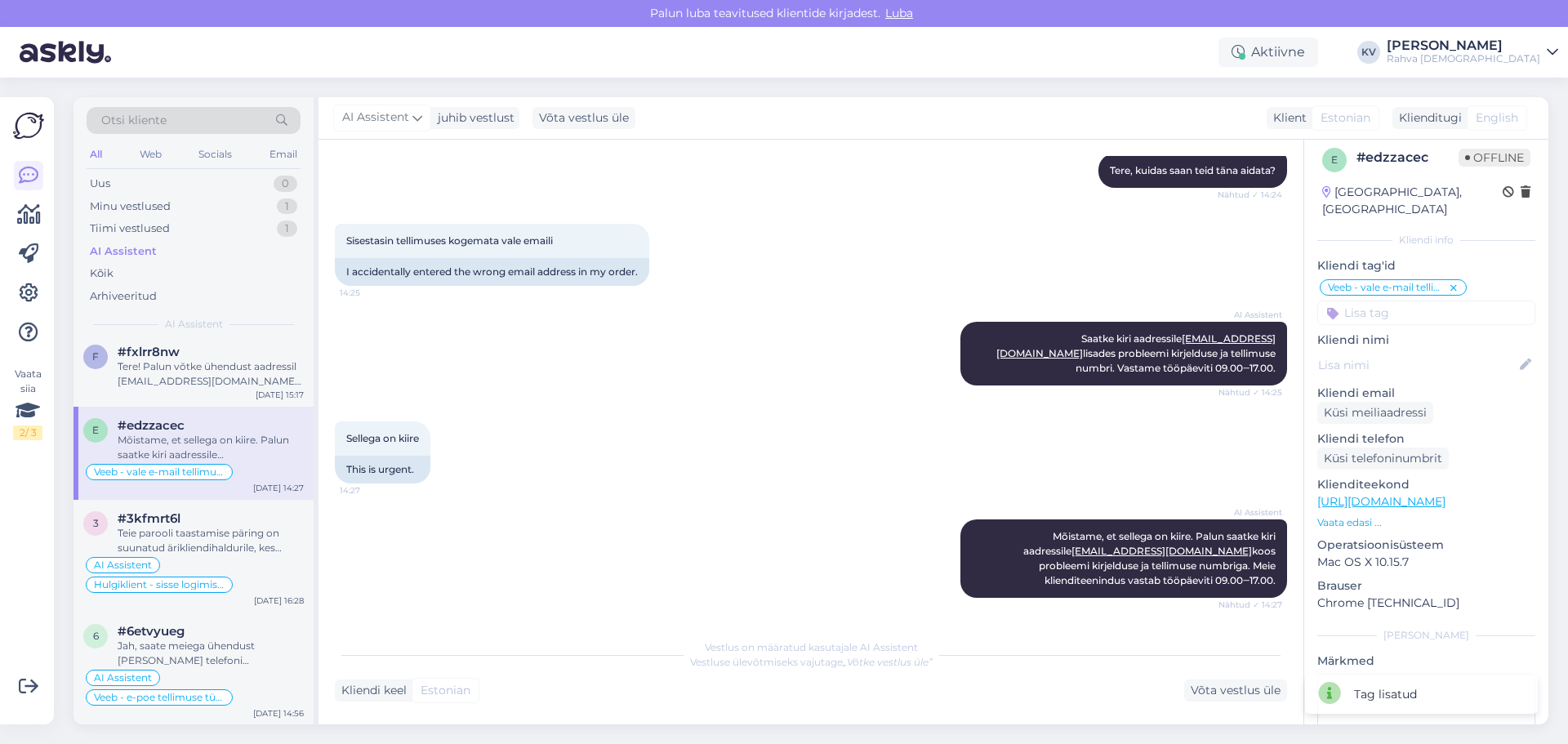
click at [1390, 305] on input at bounding box center [1426, 313] width 218 height 25
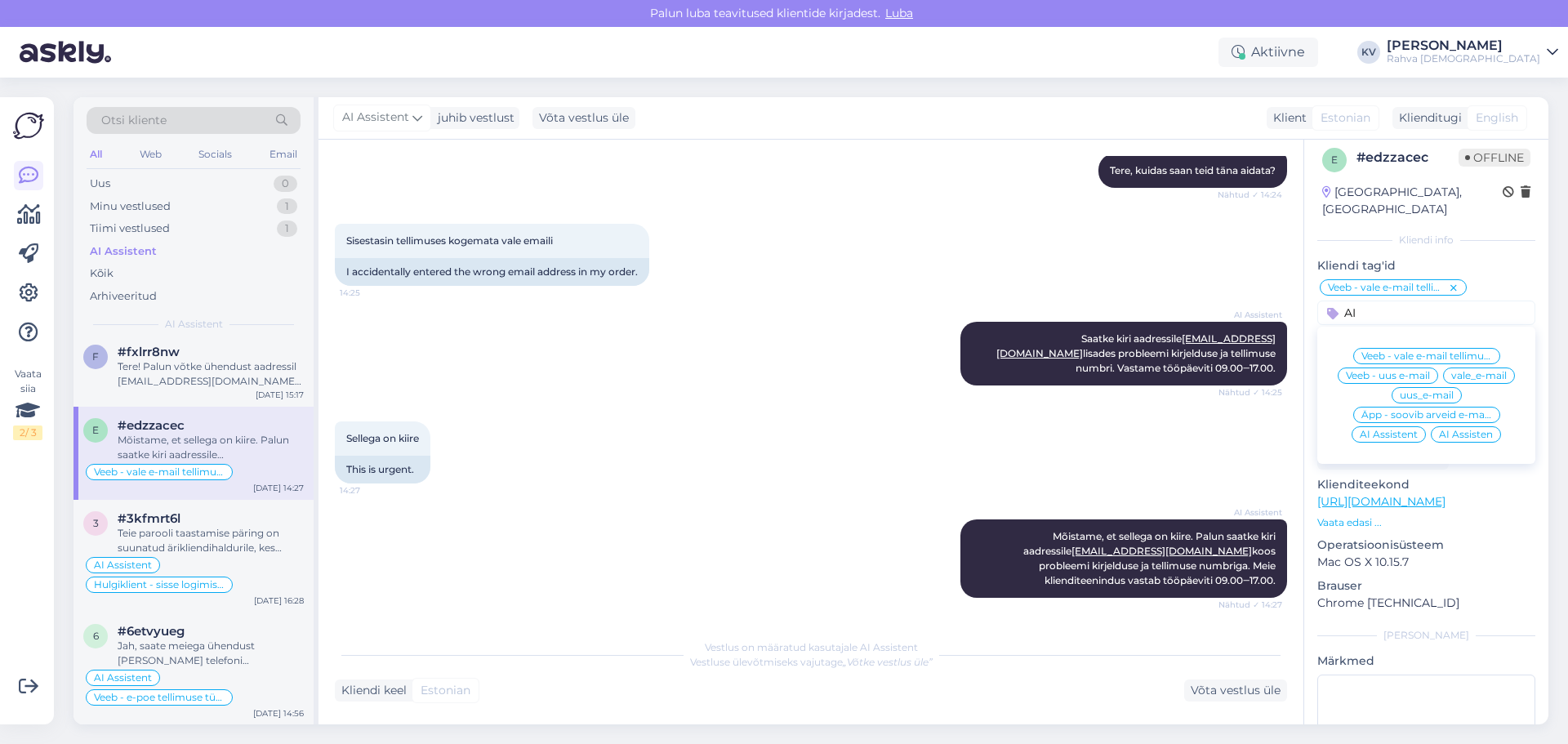
type input "AI"
click at [1378, 426] on div "AI Assistent" at bounding box center [1388, 434] width 75 height 16
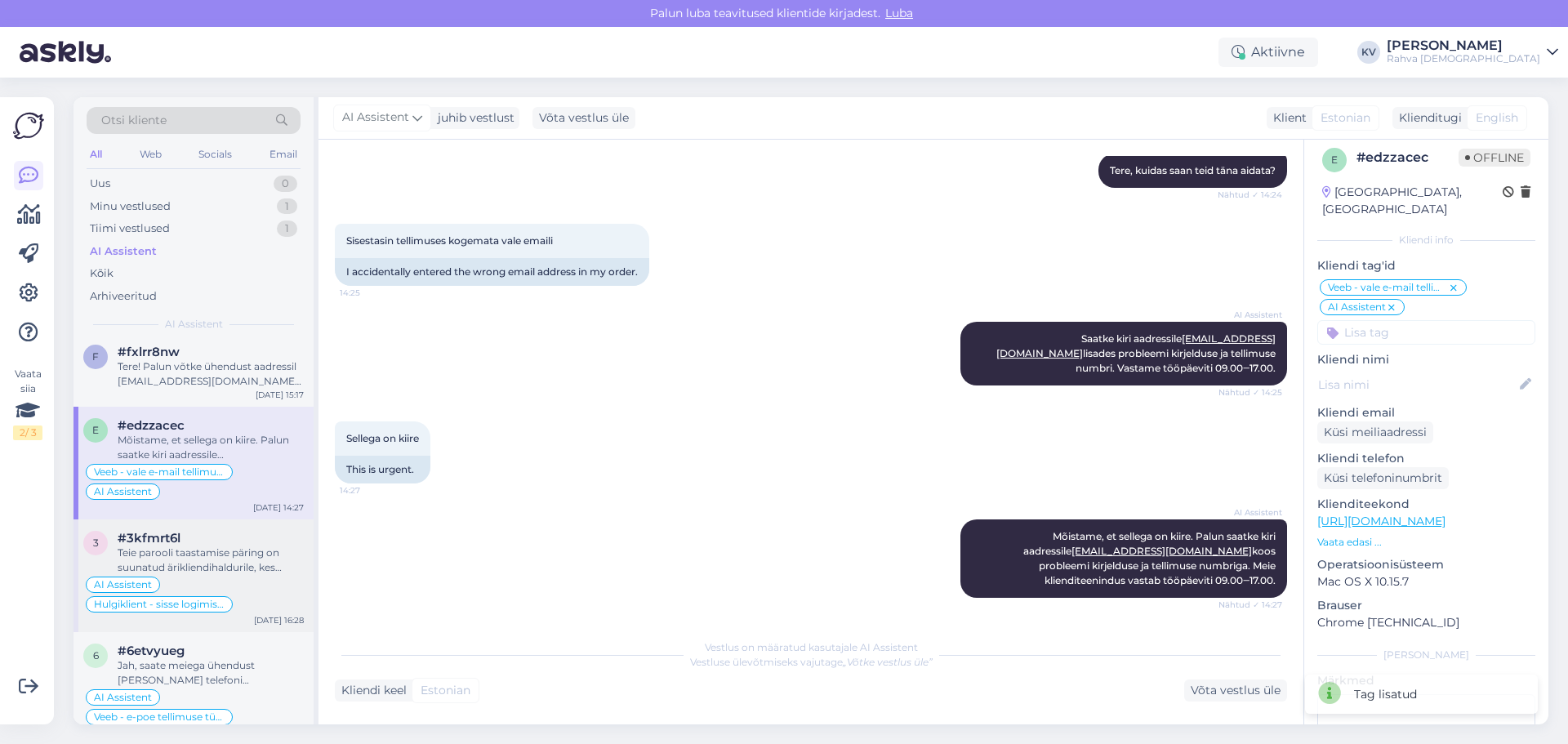
click at [198, 567] on div "Teie parooli taastamise päring on suunatud ärikliendihaldurile, kes võtab teieg…" at bounding box center [211, 560] width 186 height 30
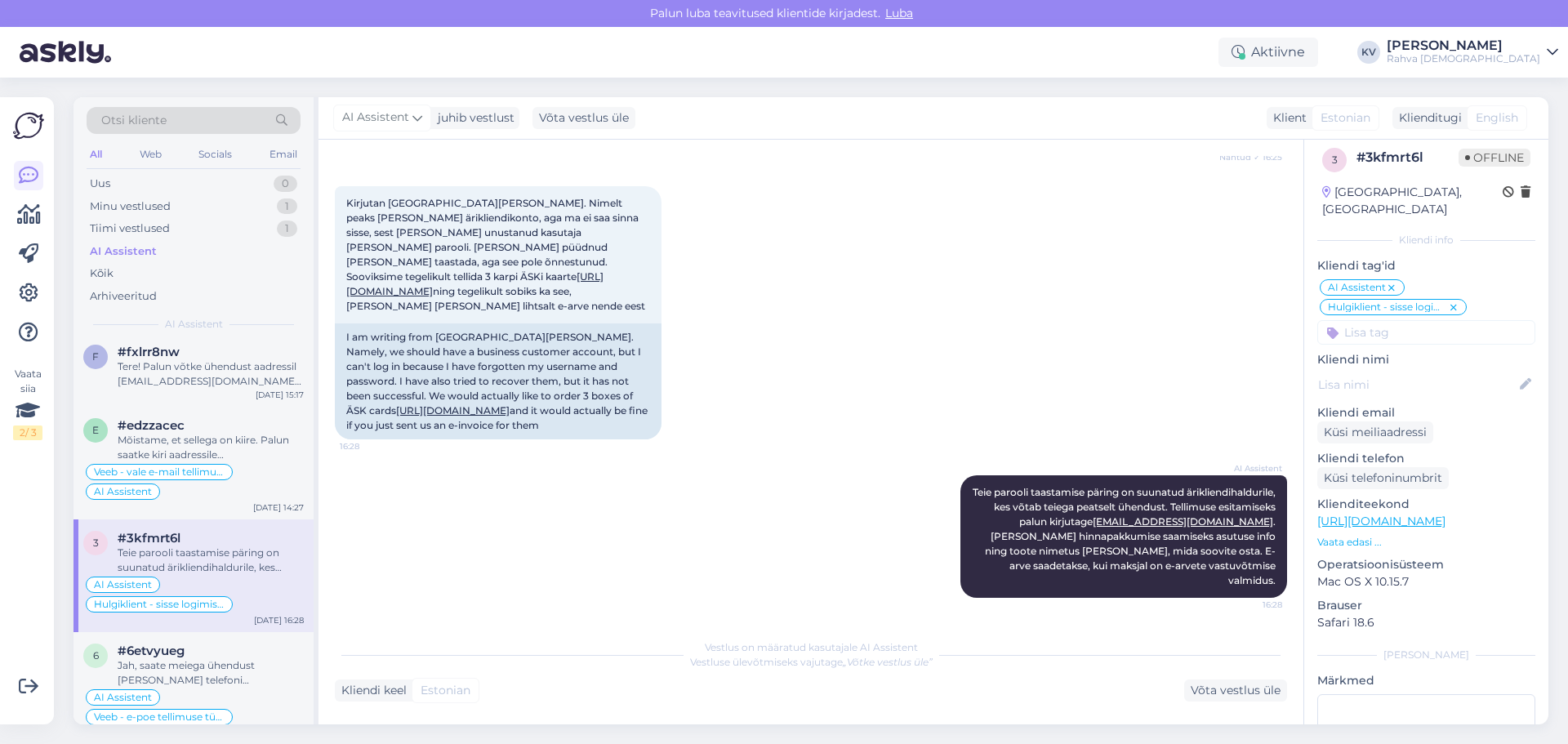
scroll to position [269, 0]
click at [168, 386] on div "Tere! Palun võtke ühendust aadressil [EMAIL_ADDRESS][DOMAIN_NAME], lisades prob…" at bounding box center [211, 374] width 186 height 30
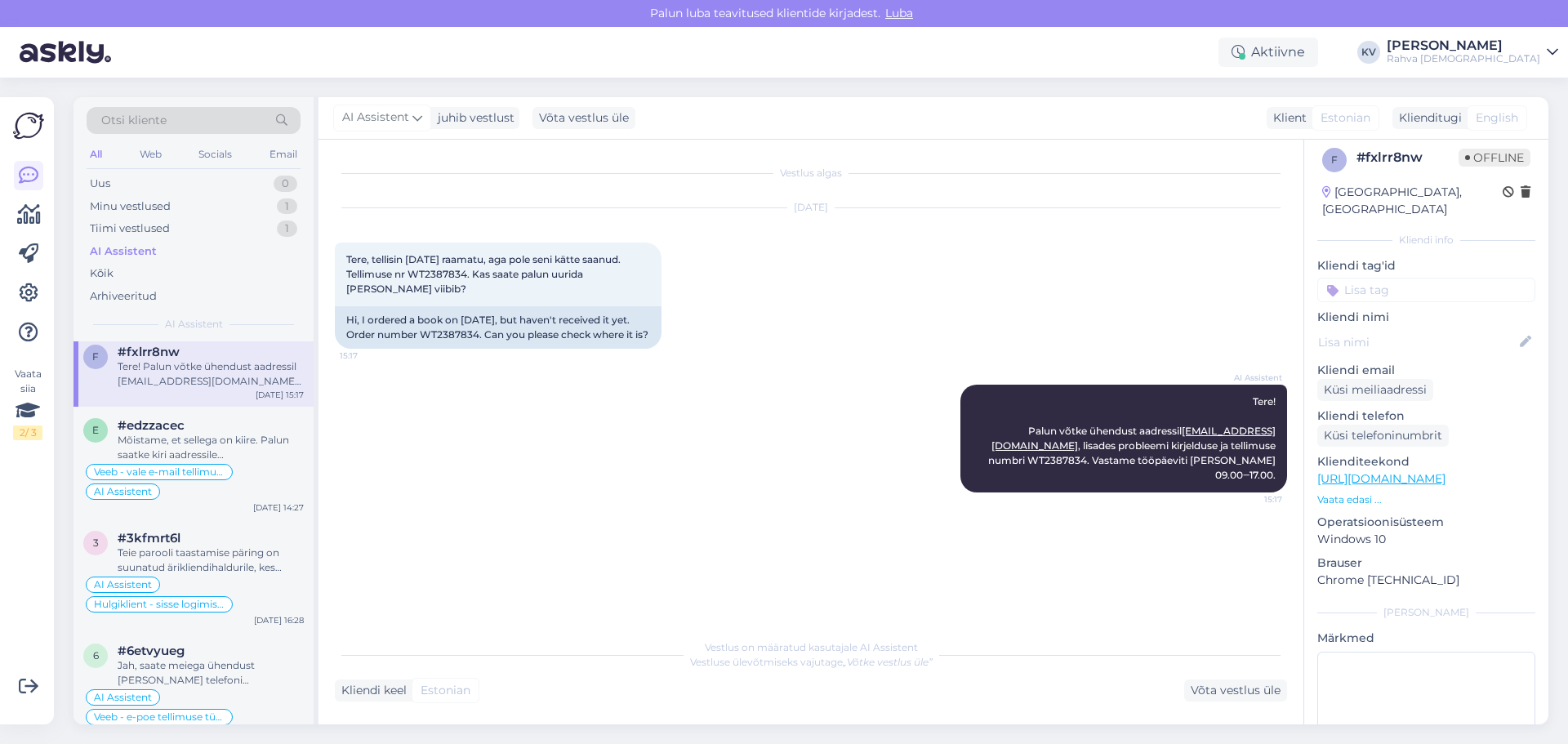
click at [1358, 279] on input at bounding box center [1426, 290] width 218 height 25
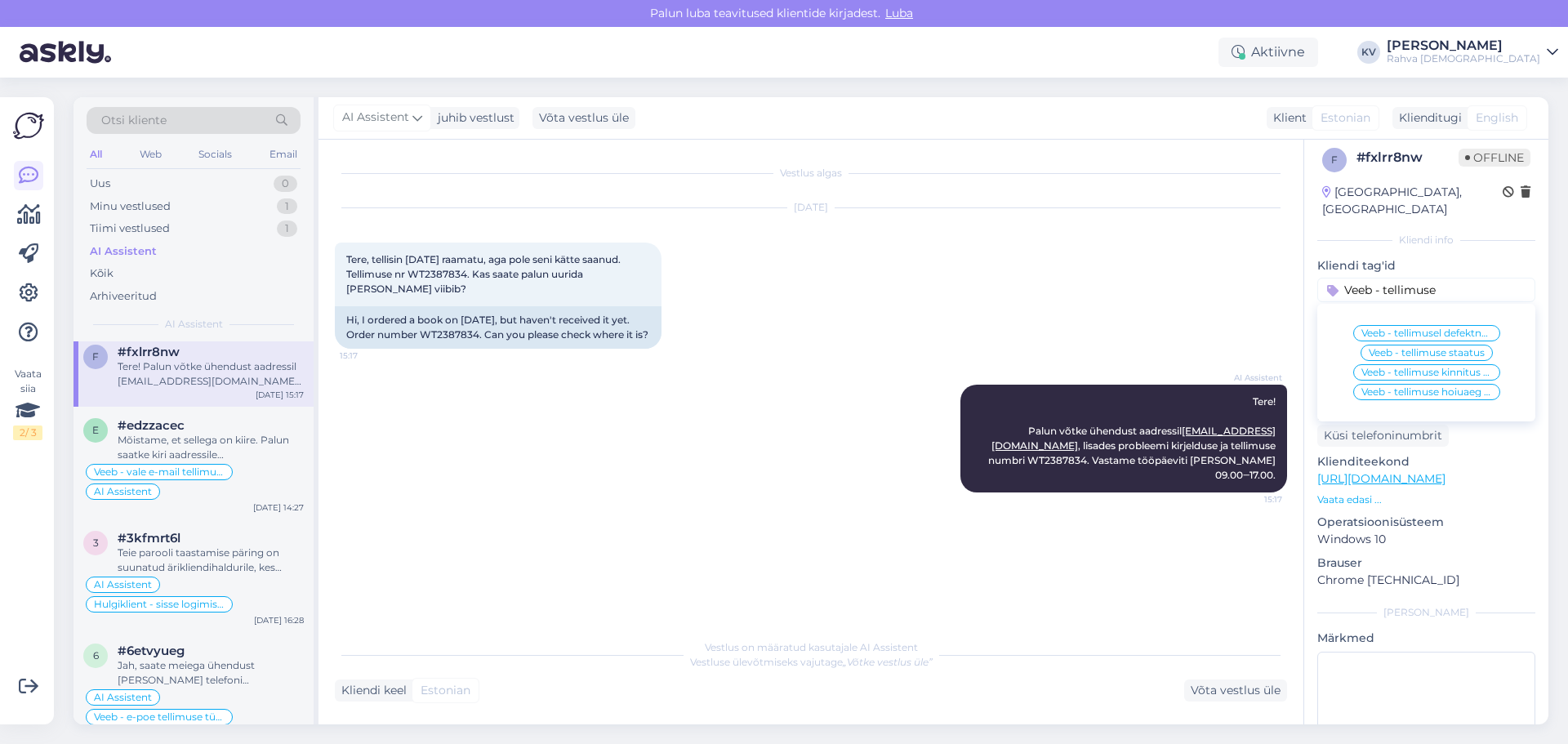
type input "Veeb - tellimuse"
click at [1403, 348] on span "Veeb - tellimuse staatus" at bounding box center [1427, 353] width 116 height 10
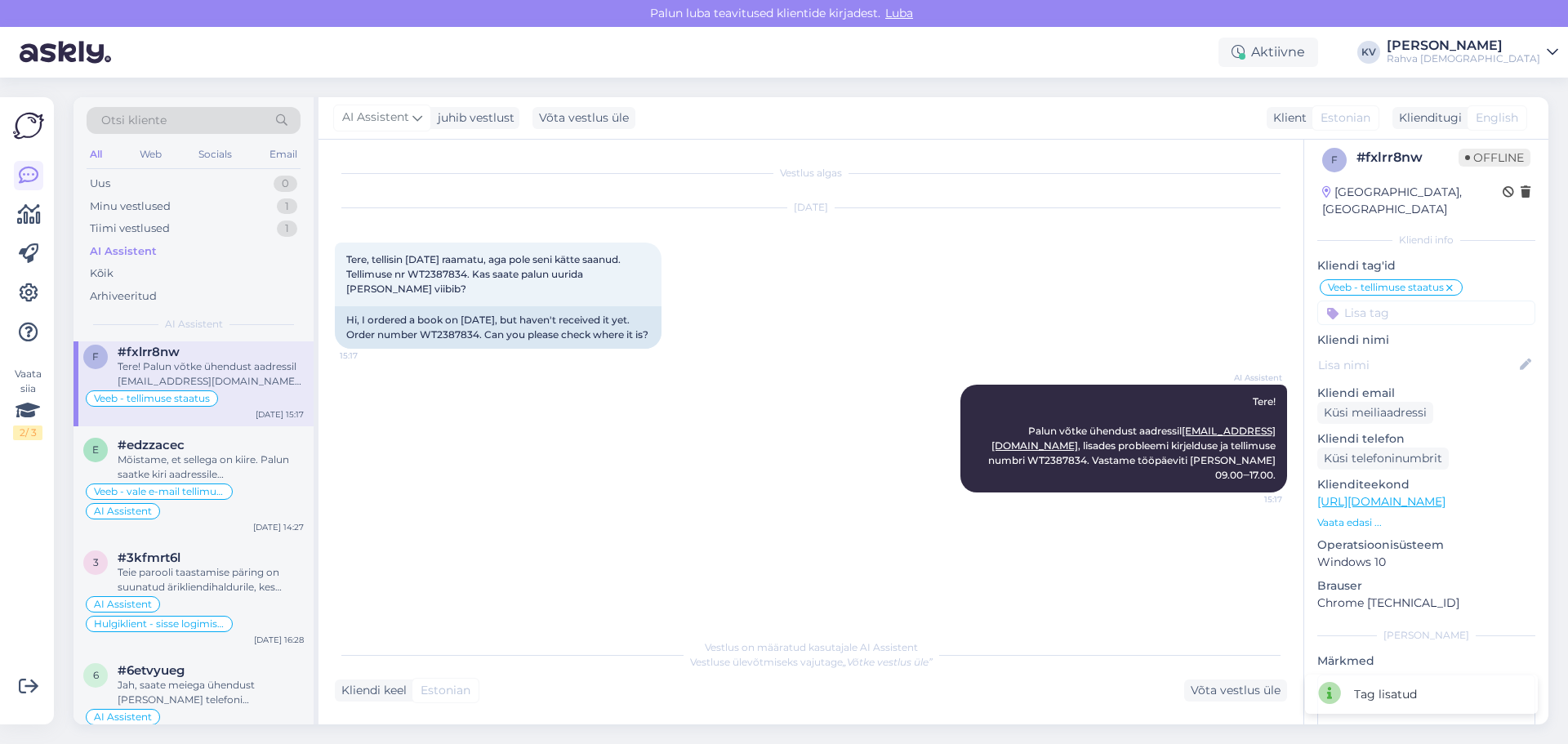
click at [1388, 331] on p "Kliendi nimi" at bounding box center [1426, 340] width 218 height 17
click at [1364, 301] on input at bounding box center [1426, 313] width 218 height 25
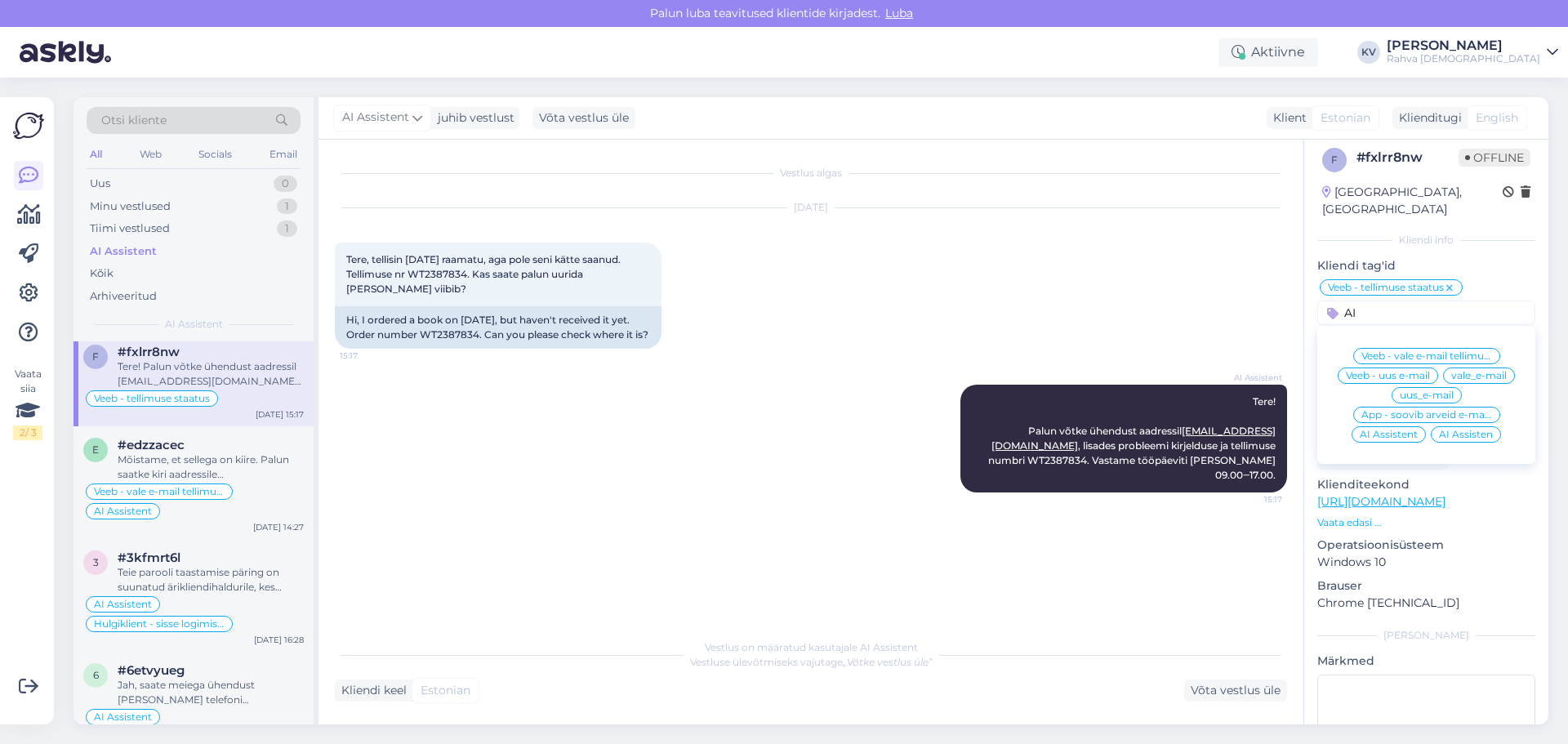
type input "AI"
click at [1368, 426] on div "AI Assistent" at bounding box center [1388, 434] width 75 height 16
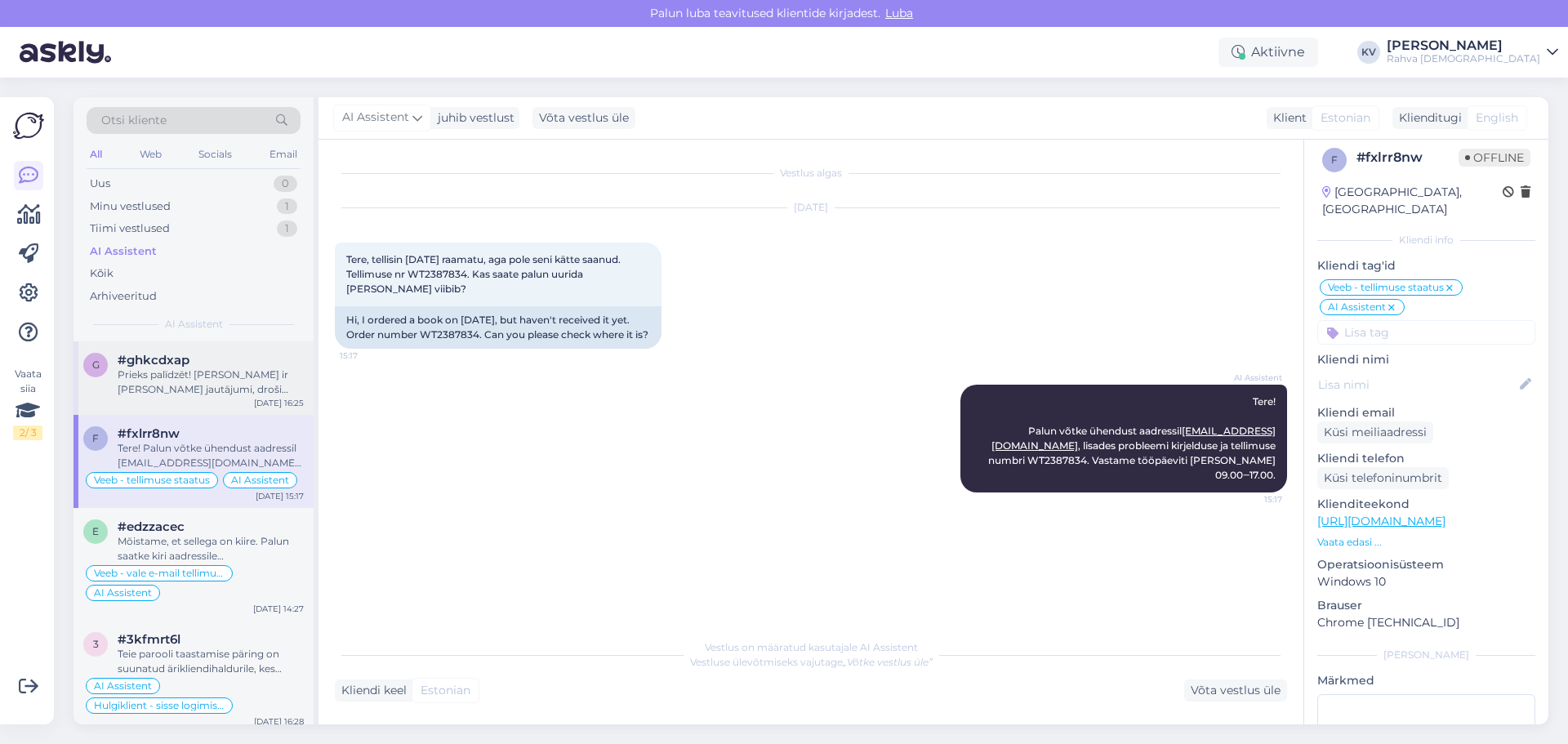
click at [186, 388] on div "Prieks palīdzēt! [PERSON_NAME] ir [PERSON_NAME] jautājumi, droši jautājiet." at bounding box center [211, 382] width 186 height 30
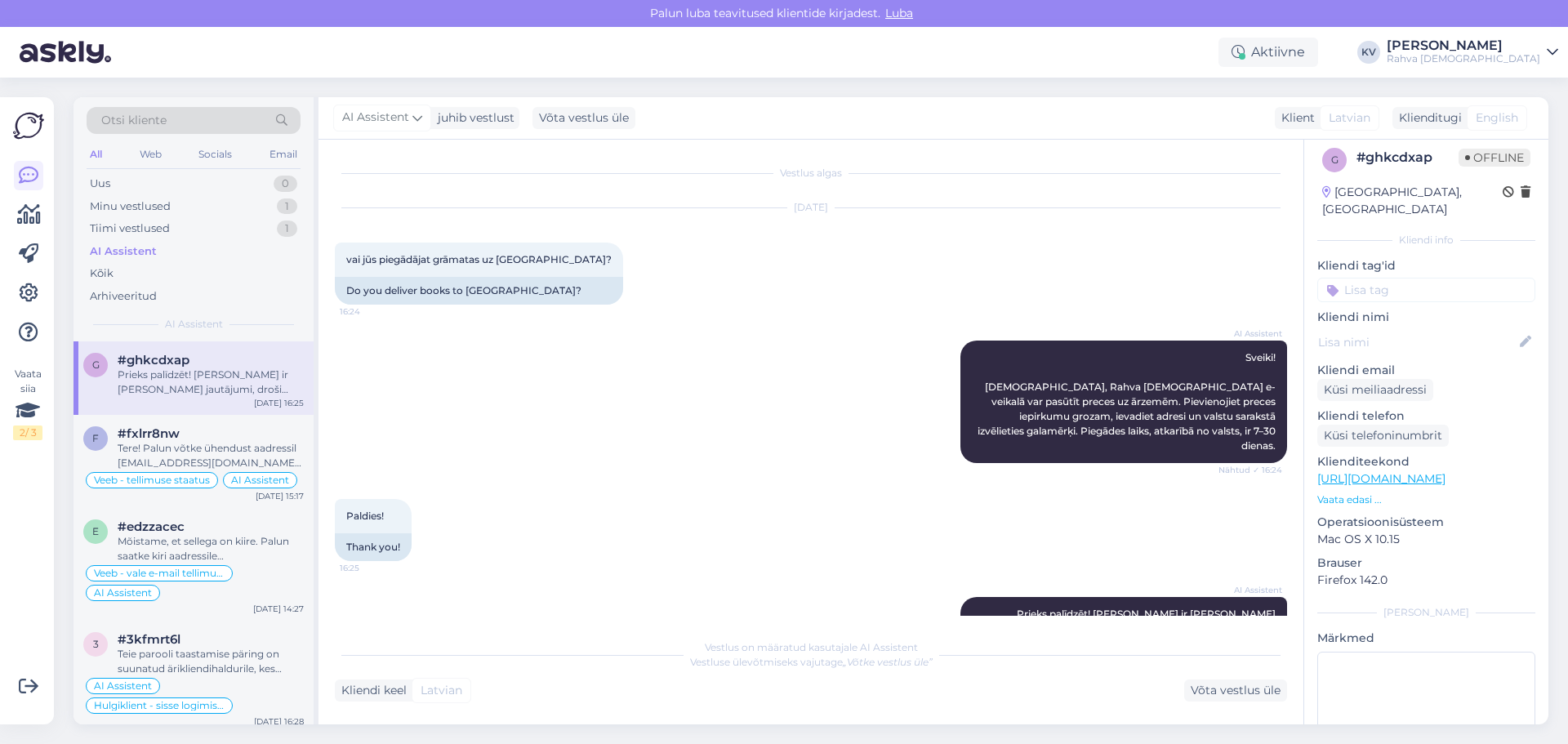
click at [1393, 278] on input at bounding box center [1426, 290] width 218 height 25
type input "Veeb - tellimin"
click at [1372, 325] on div "Veeb - tellimine välismaale" at bounding box center [1427, 333] width 146 height 16
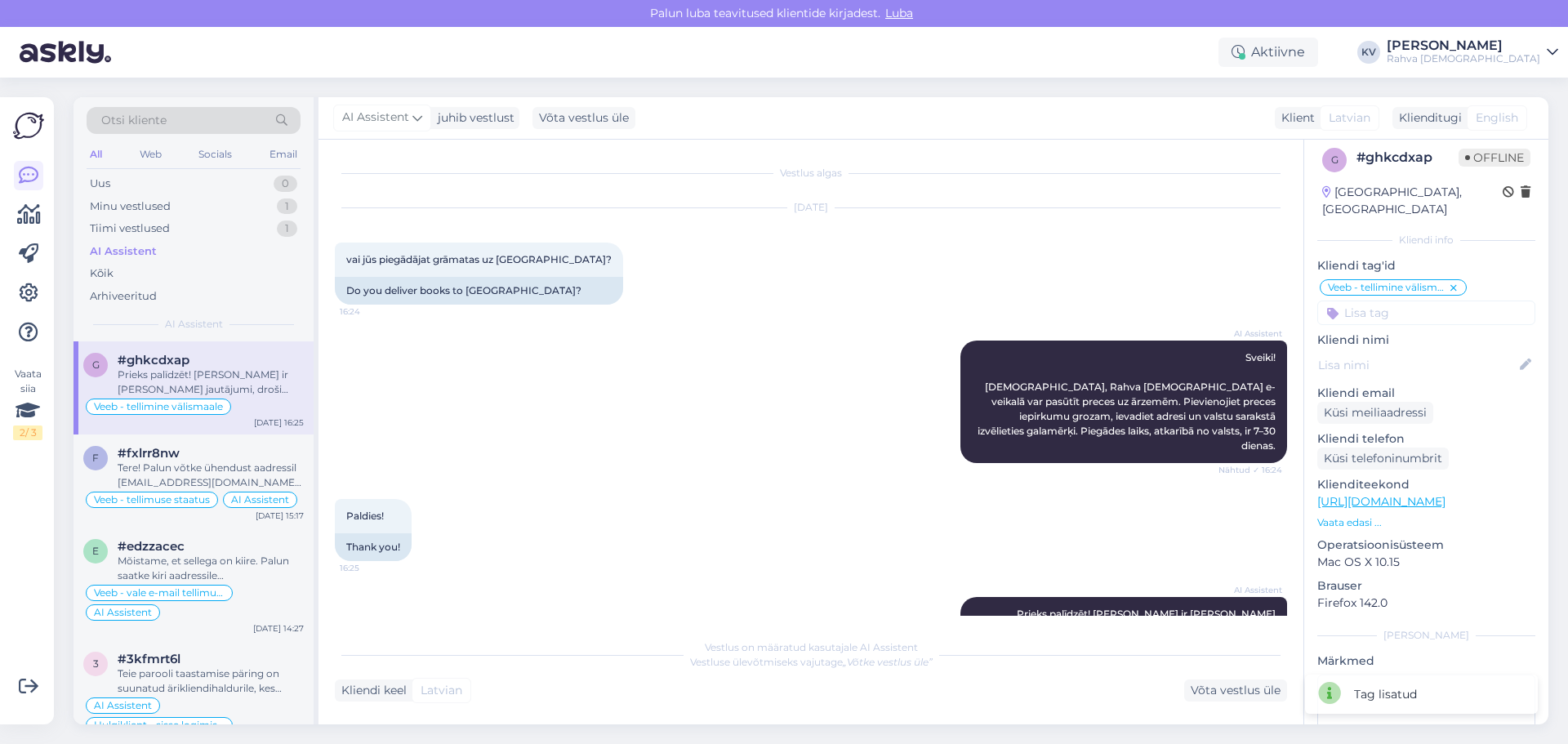
click at [1351, 308] on div "g # ghkcdxap Offline [GEOGRAPHIC_DATA], [GEOGRAPHIC_DATA] Kliendi info Kliendi …" at bounding box center [1427, 487] width 244 height 716
click at [1354, 305] on input at bounding box center [1426, 313] width 218 height 25
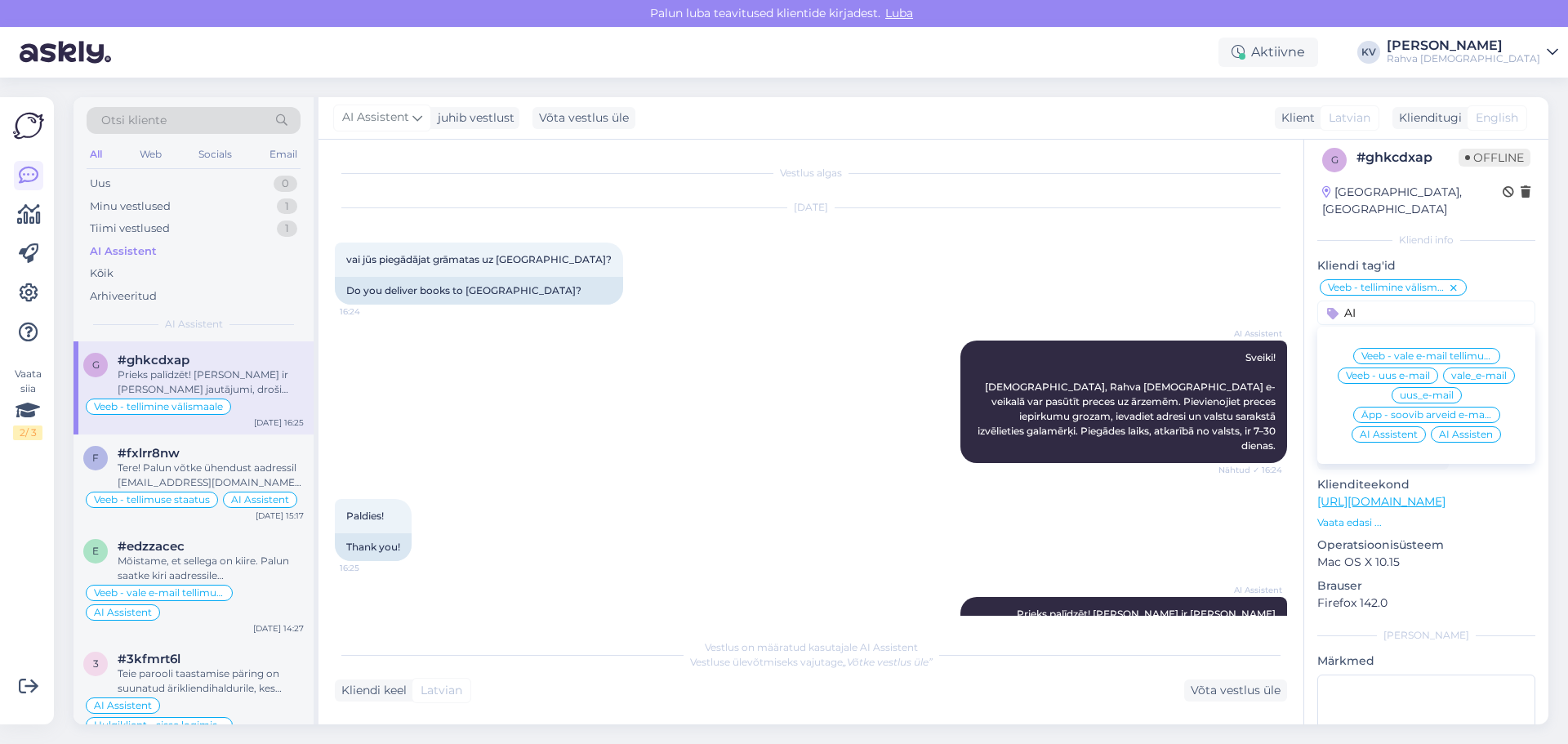
type input "AI"
click at [1401, 426] on div "AI Assistent" at bounding box center [1388, 434] width 75 height 16
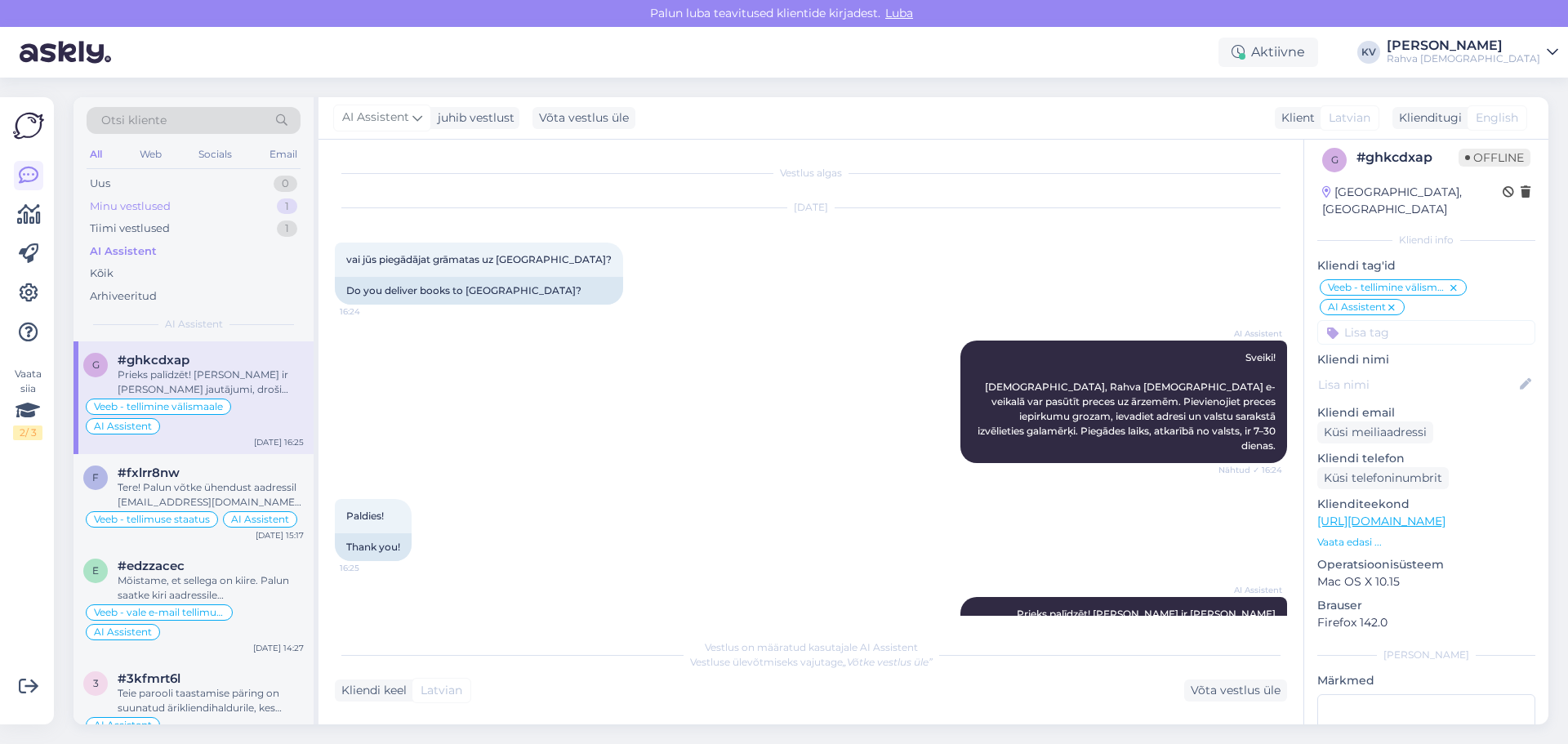
click at [158, 206] on div "Minu vestlused" at bounding box center [130, 206] width 80 height 16
